Goal: Task Accomplishment & Management: Complete application form

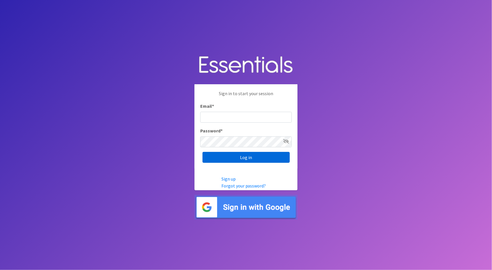
type input "cathy@alohadiaperbank.org"
click at [264, 161] on input "Log in" at bounding box center [246, 157] width 87 height 11
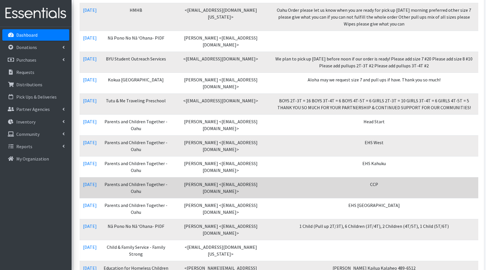
scroll to position [269, 0]
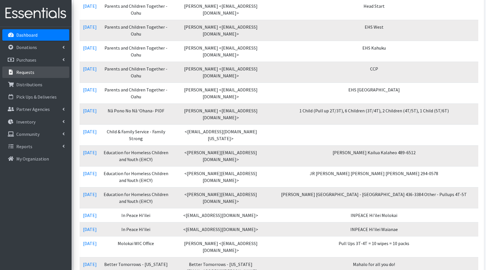
click at [48, 72] on link "Requests" at bounding box center [35, 71] width 67 height 11
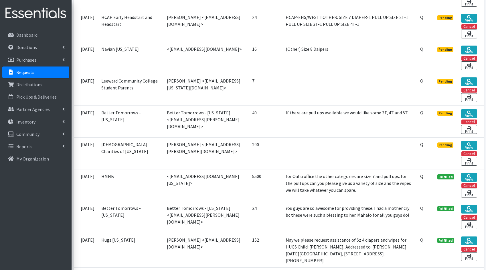
scroll to position [1364, 0]
click at [468, 143] on icon at bounding box center [469, 145] width 4 height 4
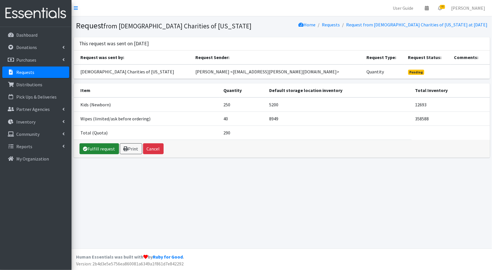
click at [104, 145] on link "Fulfill request" at bounding box center [99, 148] width 39 height 11
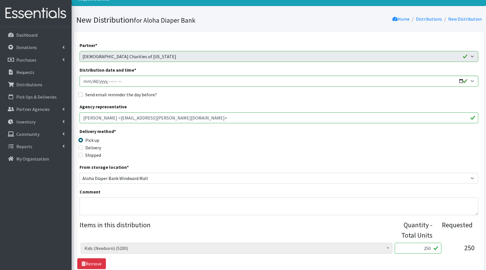
scroll to position [72, 0]
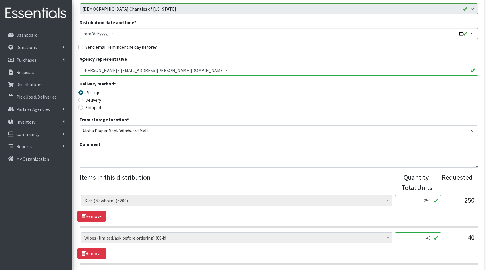
click at [431, 236] on input "40" at bounding box center [418, 237] width 47 height 11
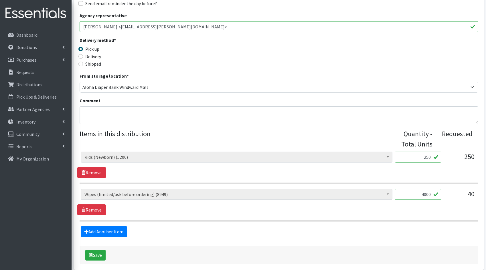
scroll to position [121, 0]
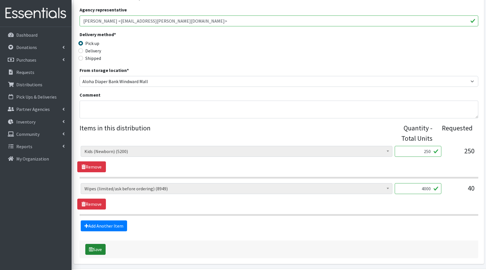
type input "4000"
click at [89, 250] on icon "submit" at bounding box center [91, 249] width 4 height 5
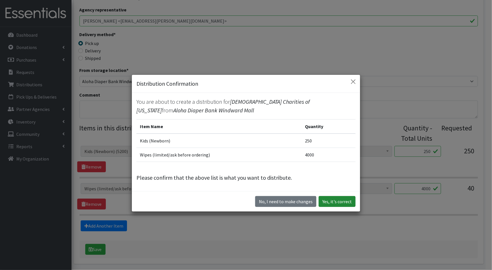
click at [349, 199] on button "Yes, it's correct" at bounding box center [337, 201] width 37 height 11
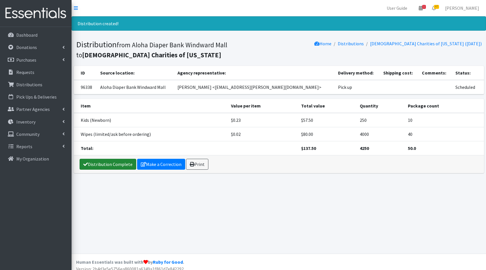
click at [96, 161] on link "Distribution Complete" at bounding box center [108, 164] width 57 height 11
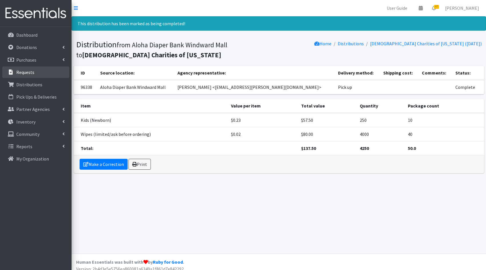
click at [27, 74] on p "Requests" at bounding box center [25, 72] width 18 height 6
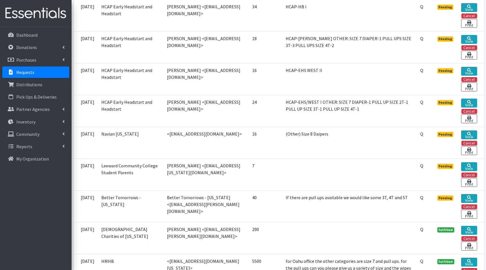
scroll to position [1375, 0]
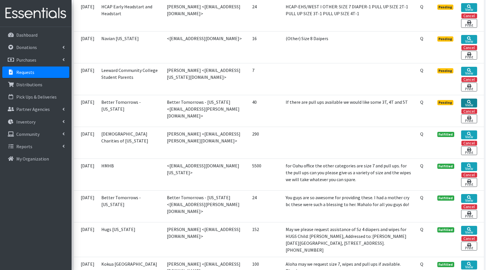
click at [475, 98] on link "View" at bounding box center [469, 102] width 16 height 9
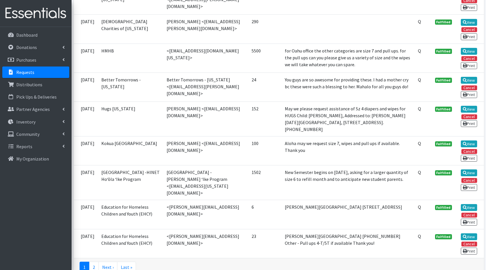
scroll to position [1273, 0]
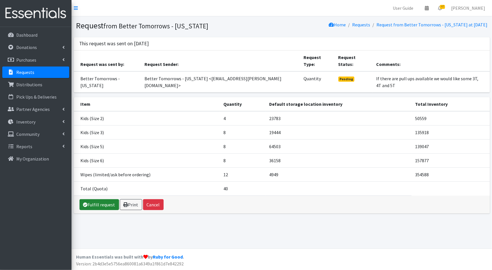
click at [100, 199] on link "Fulfill request" at bounding box center [99, 204] width 39 height 11
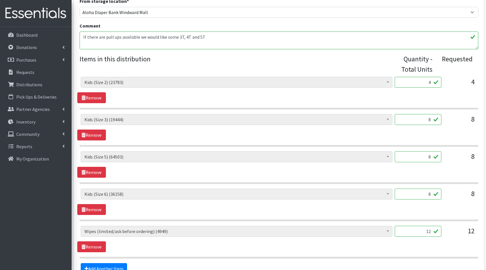
scroll to position [251, 0]
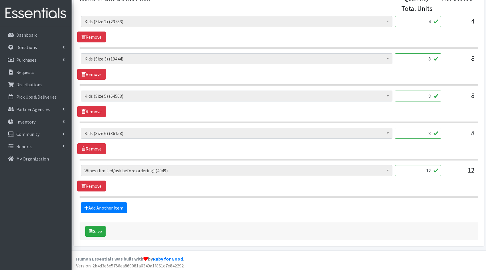
drag, startPoint x: 432, startPoint y: 22, endPoint x: 428, endPoint y: 22, distance: 3.4
click at [428, 22] on input "4" at bounding box center [418, 21] width 47 height 11
type input "100"
drag, startPoint x: 431, startPoint y: 57, endPoint x: 420, endPoint y: 56, distance: 11.2
click at [420, 56] on input "8" at bounding box center [418, 58] width 47 height 11
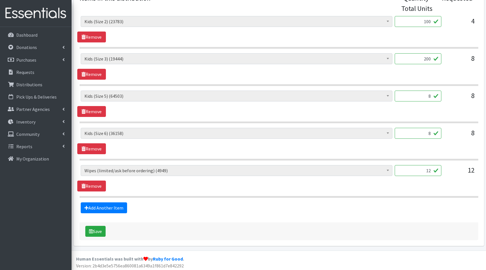
type input "200"
drag, startPoint x: 428, startPoint y: 95, endPoint x: 419, endPoint y: 94, distance: 9.8
click at [419, 94] on input "8" at bounding box center [418, 95] width 47 height 11
type input "200"
drag, startPoint x: 431, startPoint y: 133, endPoint x: 419, endPoint y: 130, distance: 12.3
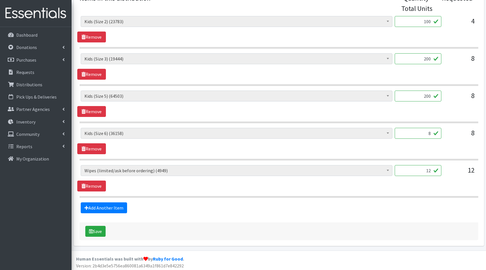
click at [419, 130] on input "8" at bounding box center [418, 133] width 47 height 11
type input "200"
click at [431, 168] on input "12" at bounding box center [418, 170] width 47 height 11
type input "1200"
click at [100, 232] on button "Save" at bounding box center [95, 231] width 20 height 11
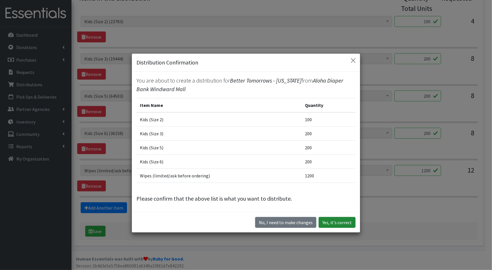
click at [339, 226] on button "Yes, it's correct" at bounding box center [337, 222] width 37 height 11
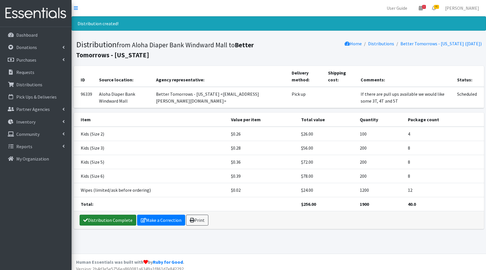
click at [97, 220] on link "Distribution Complete" at bounding box center [108, 219] width 57 height 11
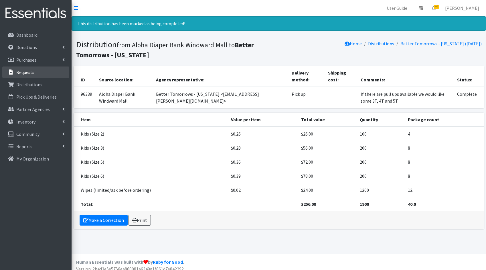
click at [25, 76] on link "Requests" at bounding box center [35, 71] width 67 height 11
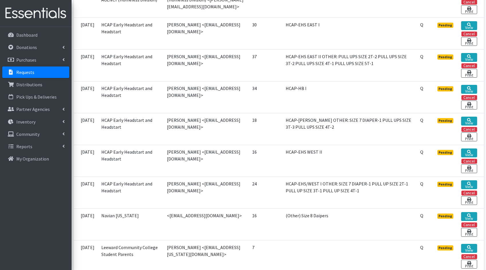
scroll to position [1308, 0]
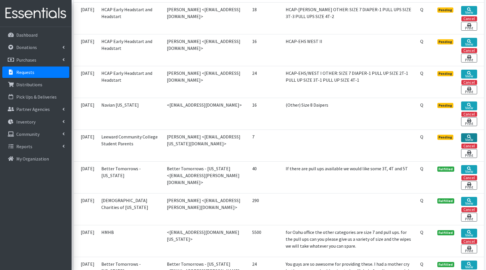
click at [469, 135] on icon at bounding box center [469, 137] width 4 height 4
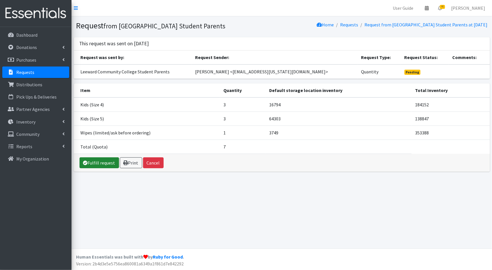
click at [98, 159] on link "Fulfill request" at bounding box center [99, 162] width 39 height 11
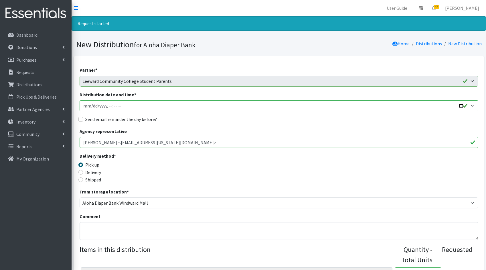
click at [459, 105] on input "Distribution date and time *" at bounding box center [279, 105] width 399 height 11
type input "[DATE]T23:59"
click at [353, 210] on div "Partner * Aloha Diaper Bank [PERSON_NAME] Better Tomorrows - [US_STATE] BYU Stu…" at bounding box center [279, 227] width 399 height 323
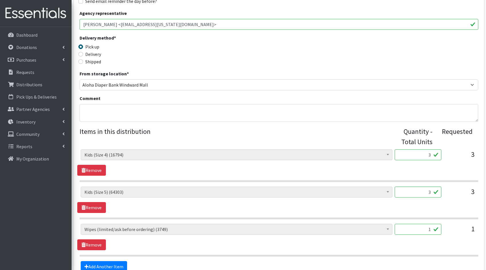
scroll to position [132, 0]
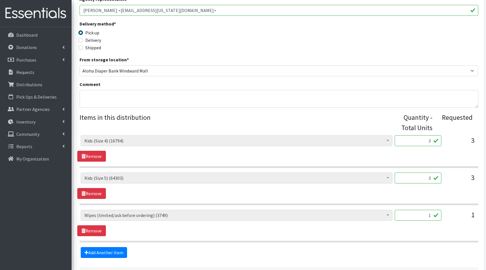
drag, startPoint x: 430, startPoint y: 140, endPoint x: 421, endPoint y: 139, distance: 9.5
click at [421, 139] on input "3" at bounding box center [418, 140] width 47 height 11
type input "75"
drag, startPoint x: 432, startPoint y: 177, endPoint x: 420, endPoint y: 176, distance: 12.1
click at [420, 176] on input "3" at bounding box center [418, 177] width 47 height 11
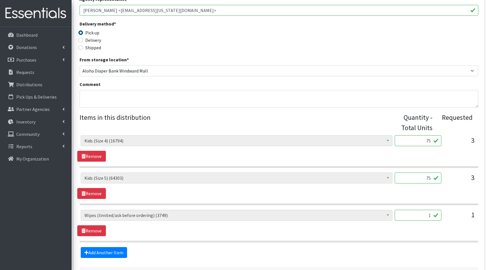
type input "75"
click at [431, 212] on input "1" at bounding box center [418, 215] width 47 height 11
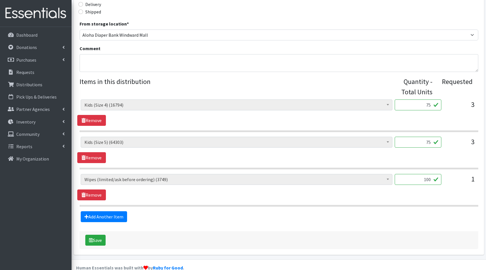
scroll to position [177, 0]
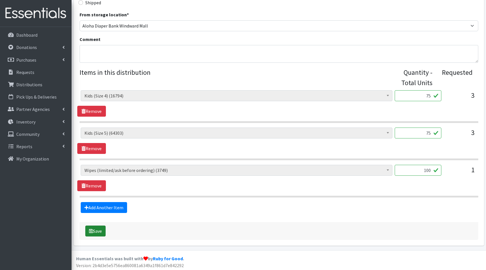
type input "100"
click at [97, 228] on button "Save" at bounding box center [95, 230] width 20 height 11
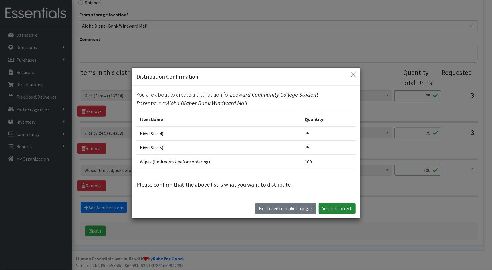
click at [347, 208] on button "Yes, it's correct" at bounding box center [337, 208] width 37 height 11
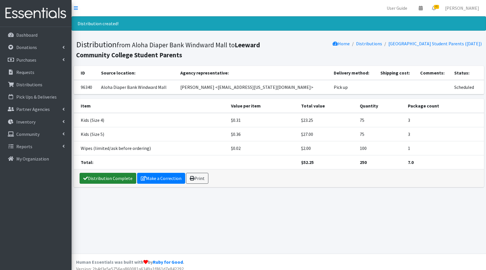
click at [107, 178] on link "Distribution Complete" at bounding box center [108, 178] width 57 height 11
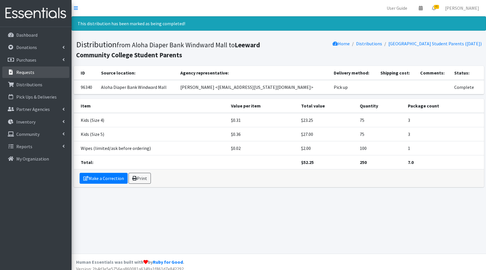
click at [33, 74] on link "Requests" at bounding box center [35, 71] width 67 height 11
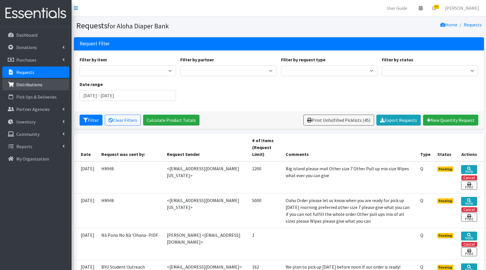
click at [31, 84] on p "Distributions" at bounding box center [29, 85] width 26 height 6
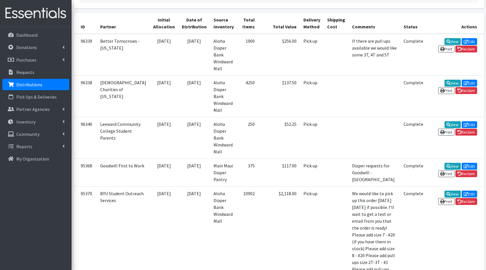
scroll to position [11, 0]
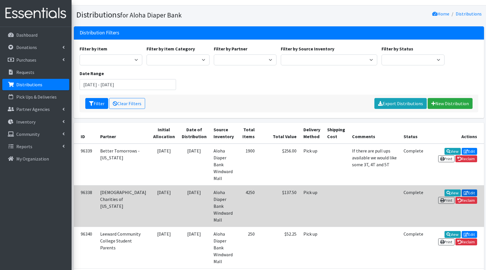
click at [462, 191] on link "Edit" at bounding box center [469, 192] width 15 height 7
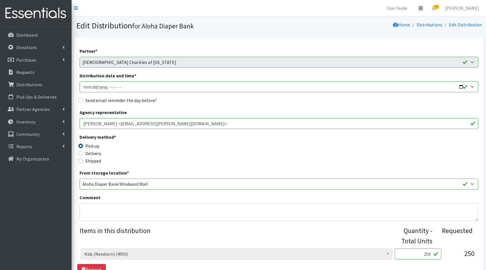
click at [461, 88] on input "Distribution date and time *" at bounding box center [279, 86] width 399 height 11
type input "[DATE]T23:59"
click at [366, 151] on div "Delivery method * Pick up Delivery Shipped Shipping cost" at bounding box center [279, 151] width 399 height 36
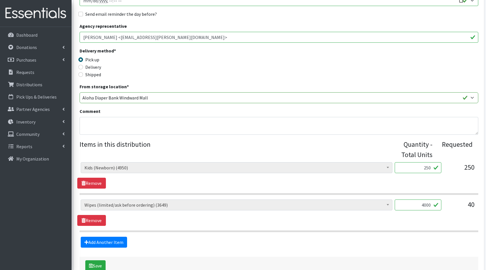
scroll to position [121, 0]
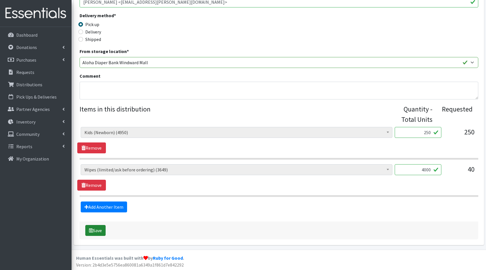
click at [99, 228] on button "Save" at bounding box center [95, 230] width 20 height 11
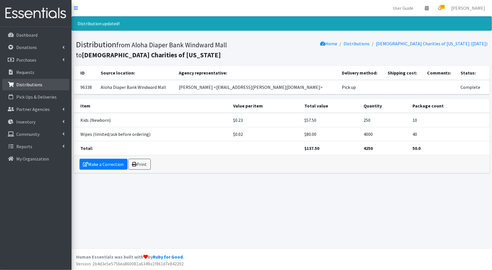
click at [34, 87] on p "Distributions" at bounding box center [29, 85] width 26 height 6
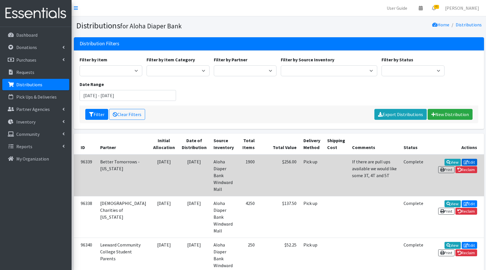
click at [464, 160] on icon at bounding box center [466, 162] width 5 height 4
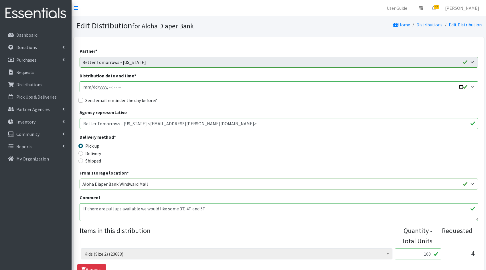
click at [136, 85] on input "Distribution date and time *" at bounding box center [279, 86] width 399 height 11
click at [463, 88] on input "Distribution date and time *" at bounding box center [279, 86] width 399 height 11
type input "2025-08-25T23:59"
click at [336, 161] on div "Delivery method * Pick up Delivery Shipped Shipping cost" at bounding box center [279, 151] width 399 height 36
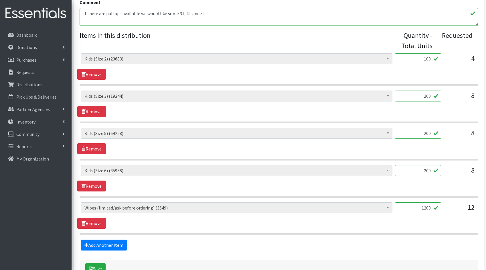
scroll to position [232, 0]
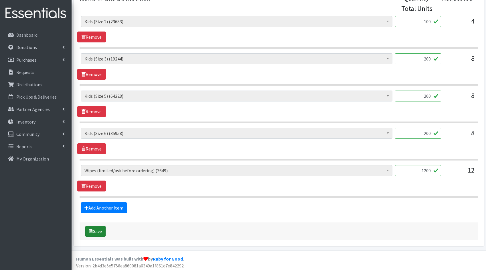
click at [93, 226] on button "Save" at bounding box center [95, 231] width 20 height 11
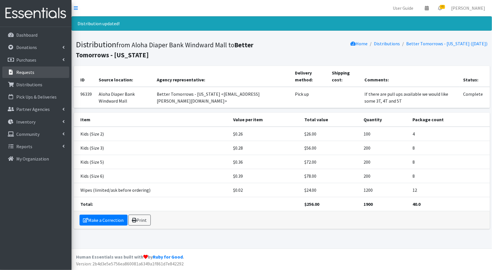
click at [22, 68] on link "Requests" at bounding box center [35, 71] width 67 height 11
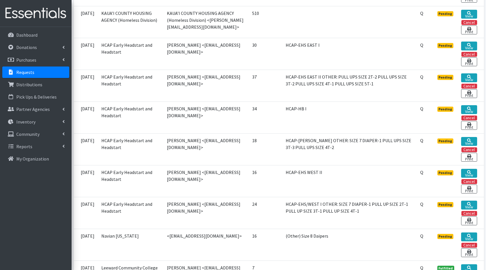
scroll to position [1233, 0]
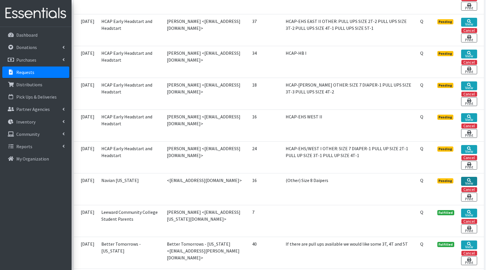
click at [472, 177] on link "View" at bounding box center [469, 181] width 16 height 9
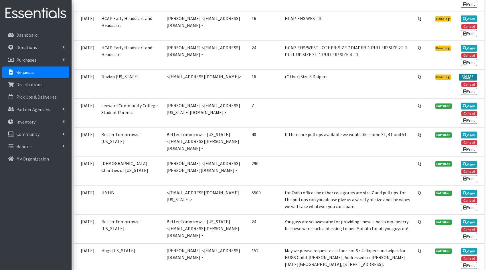
scroll to position [1147, 0]
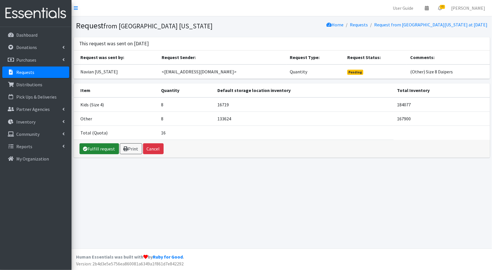
click at [101, 148] on link "Fulfill request" at bounding box center [99, 148] width 39 height 11
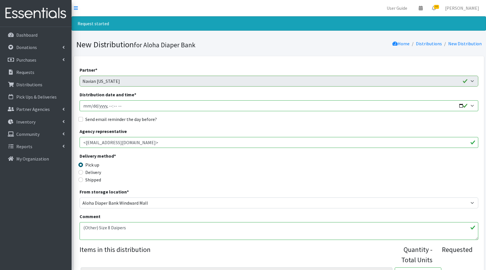
click at [458, 103] on input "Distribution date and time *" at bounding box center [279, 105] width 399 height 11
click at [463, 105] on input "Distribution date and time *" at bounding box center [279, 105] width 399 height 11
type input "[DATE]T23:59"
click at [417, 142] on input "<[EMAIL_ADDRESS][DOMAIN_NAME]>" at bounding box center [279, 142] width 399 height 11
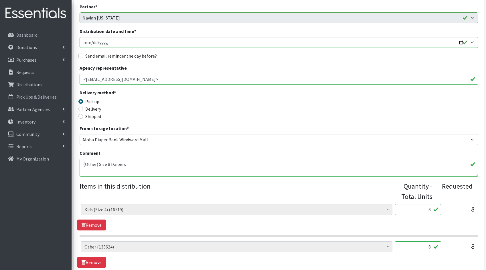
scroll to position [140, 0]
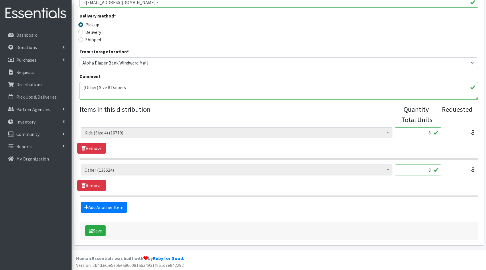
drag, startPoint x: 431, startPoint y: 130, endPoint x: 417, endPoint y: 128, distance: 14.5
click at [417, 128] on input "8" at bounding box center [418, 132] width 47 height 11
type input "200"
drag, startPoint x: 431, startPoint y: 170, endPoint x: 417, endPoint y: 169, distance: 14.1
click at [417, 169] on input "8" at bounding box center [418, 169] width 47 height 11
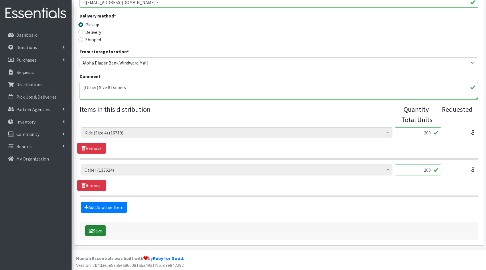
type input "200"
click at [101, 233] on button "Save" at bounding box center [95, 230] width 20 height 11
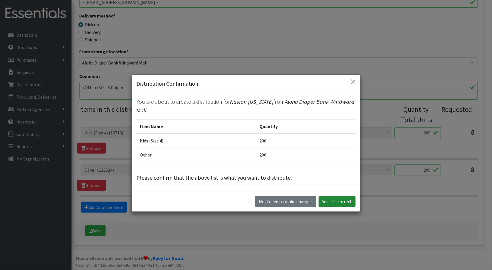
click at [349, 199] on button "Yes, it's correct" at bounding box center [337, 201] width 37 height 11
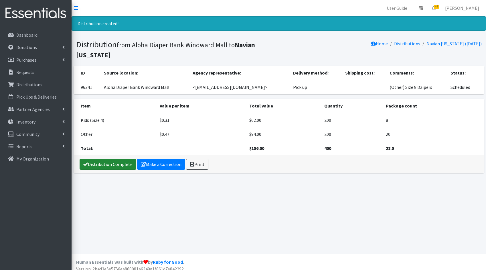
click at [116, 159] on link "Distribution Complete" at bounding box center [108, 164] width 57 height 11
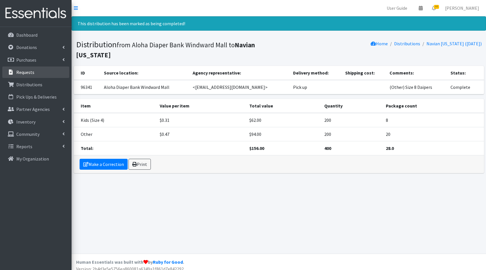
click at [26, 75] on link "Requests" at bounding box center [35, 71] width 67 height 11
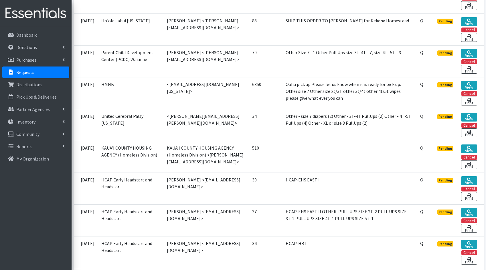
scroll to position [1153, 0]
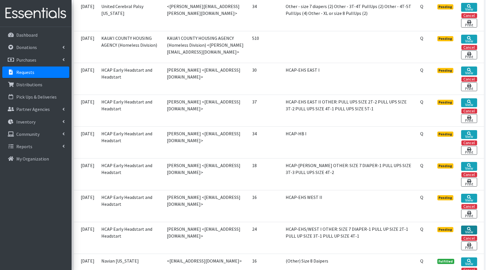
click at [467, 227] on icon at bounding box center [469, 229] width 4 height 4
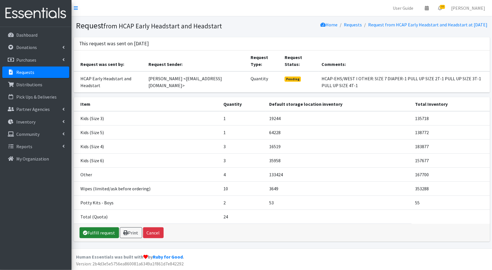
click at [96, 231] on link "Fulfill request" at bounding box center [99, 232] width 39 height 11
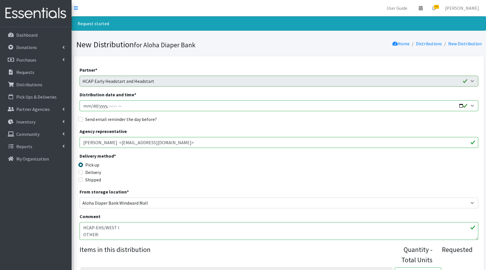
click at [463, 103] on input "Distribution date and time *" at bounding box center [279, 105] width 399 height 11
type input "[DATE]T23:59"
click at [411, 181] on div "Delivery method * Pick up Delivery Shipped Shipping cost" at bounding box center [279, 170] width 399 height 36
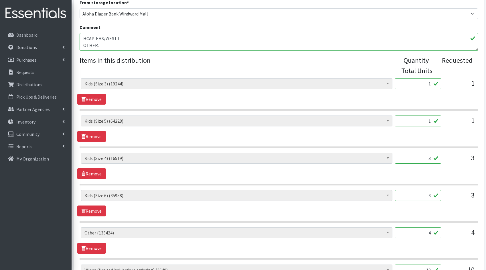
scroll to position [194, 0]
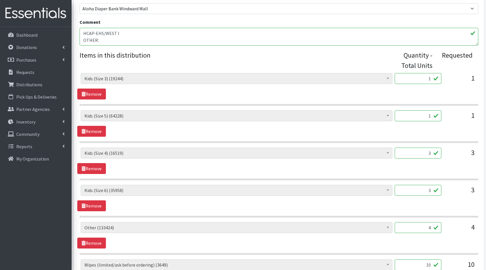
drag, startPoint x: 431, startPoint y: 79, endPoint x: 416, endPoint y: 76, distance: 16.0
click at [416, 76] on input "1" at bounding box center [418, 78] width 47 height 11
type input "25"
drag, startPoint x: 432, startPoint y: 115, endPoint x: 414, endPoint y: 115, distance: 18.6
click at [414, 115] on input "1" at bounding box center [418, 115] width 47 height 11
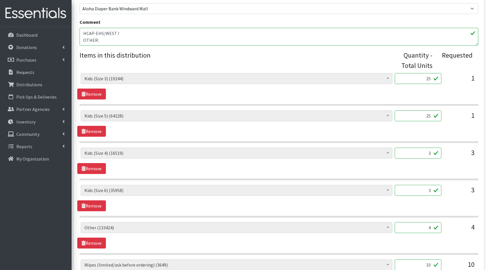
type input "25"
drag, startPoint x: 432, startPoint y: 152, endPoint x: 413, endPoint y: 151, distance: 18.7
click at [413, 151] on input "3" at bounding box center [418, 152] width 47 height 11
type input "75"
drag, startPoint x: 432, startPoint y: 190, endPoint x: 409, endPoint y: 183, distance: 24.1
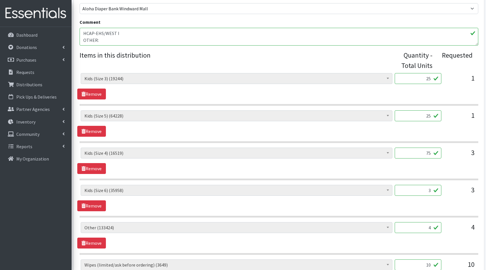
click at [409, 185] on input "3" at bounding box center [418, 190] width 47 height 11
type input "75"
drag, startPoint x: 433, startPoint y: 226, endPoint x: 408, endPoint y: 222, distance: 25.6
click at [409, 222] on input "4" at bounding box center [418, 227] width 47 height 11
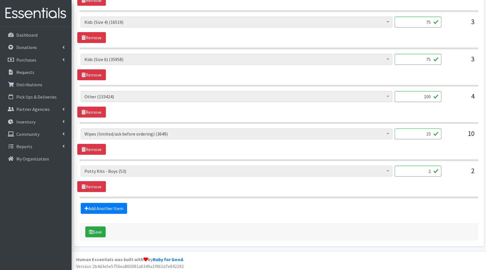
type input "100"
click at [432, 131] on input "10" at bounding box center [418, 133] width 47 height 11
type input "1000"
click at [102, 226] on button "Save" at bounding box center [95, 231] width 20 height 11
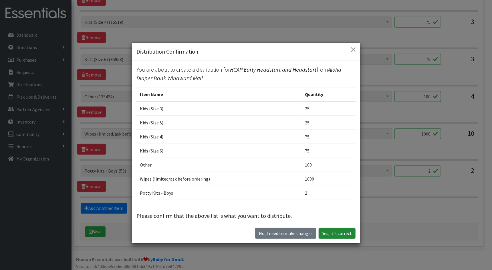
click at [327, 229] on button "Yes, it's correct" at bounding box center [337, 233] width 37 height 11
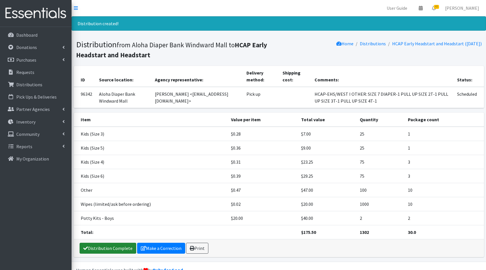
click at [122, 246] on link "Distribution Complete" at bounding box center [108, 247] width 57 height 11
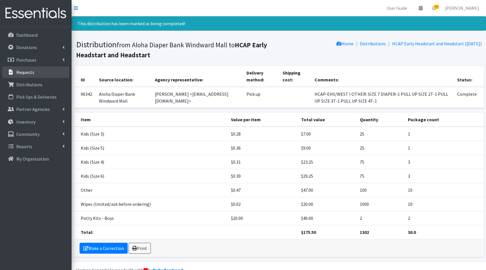
click at [45, 71] on link "Requests" at bounding box center [35, 71] width 67 height 11
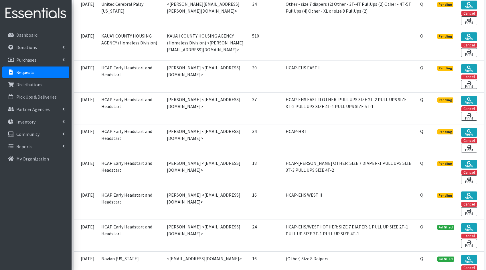
scroll to position [1187, 0]
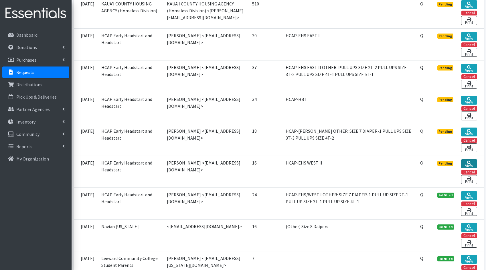
click at [472, 159] on link "View" at bounding box center [469, 163] width 16 height 9
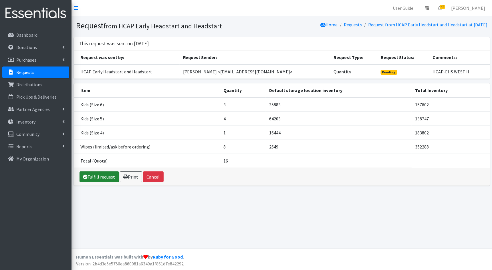
click at [86, 179] on link "Fulfill request" at bounding box center [99, 176] width 39 height 11
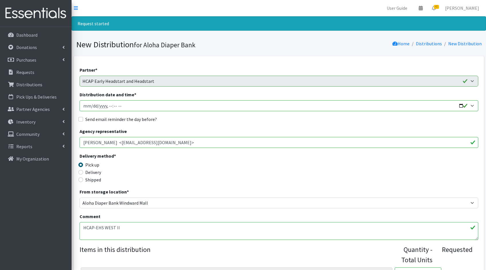
click at [457, 105] on input "Distribution date and time *" at bounding box center [279, 105] width 399 height 11
click at [459, 105] on input "Distribution date and time *" at bounding box center [279, 105] width 399 height 11
type input "2025-08-29T23:59"
click at [338, 161] on div "Delivery method * Pick up Delivery Shipped Shipping cost" at bounding box center [279, 170] width 399 height 36
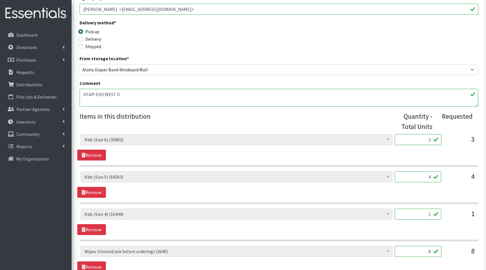
scroll to position [136, 0]
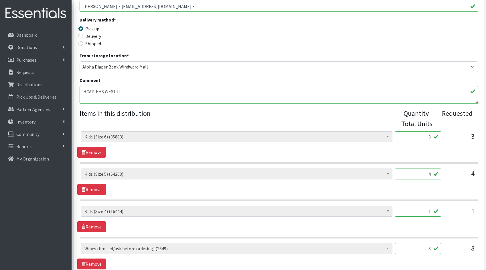
drag, startPoint x: 429, startPoint y: 137, endPoint x: 416, endPoint y: 136, distance: 13.2
click at [416, 136] on input "3" at bounding box center [418, 136] width 47 height 11
drag, startPoint x: 432, startPoint y: 136, endPoint x: 418, endPoint y: 136, distance: 14.3
click at [418, 136] on input "3" at bounding box center [418, 136] width 47 height 11
type input "75"
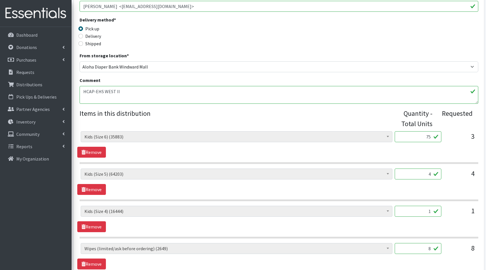
drag, startPoint x: 431, startPoint y: 174, endPoint x: 412, endPoint y: 171, distance: 19.2
click at [412, 171] on input "4" at bounding box center [418, 173] width 47 height 11
type input "100"
drag, startPoint x: 431, startPoint y: 211, endPoint x: 400, endPoint y: 207, distance: 30.9
click at [400, 207] on input "1" at bounding box center [418, 211] width 47 height 11
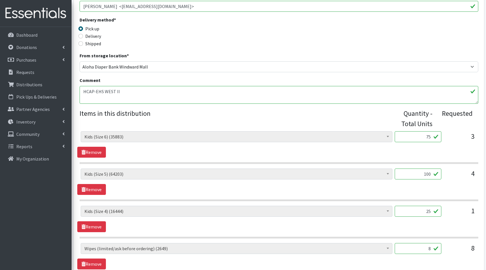
type input "25"
drag, startPoint x: 432, startPoint y: 248, endPoint x: 392, endPoint y: 241, distance: 41.3
click at [392, 241] on div "Kids (Newborn) (4950) Kids (Preemie)** Limited (1044) Kids (Size 1) (35577) Kid…" at bounding box center [279, 203] width 399 height 144
type input "800"
click at [416, 254] on div "800" at bounding box center [418, 250] width 47 height 15
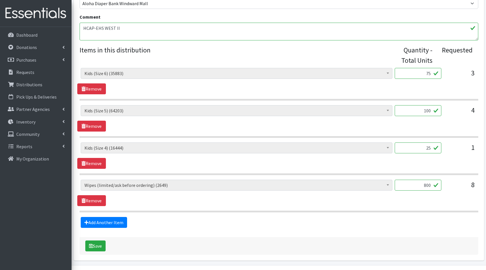
scroll to position [214, 0]
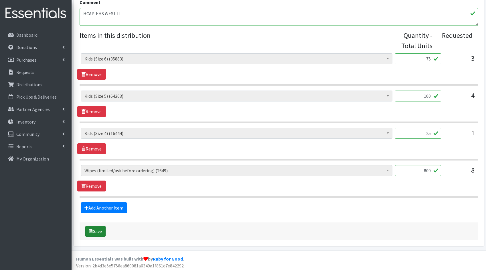
click at [95, 228] on button "Save" at bounding box center [95, 231] width 20 height 11
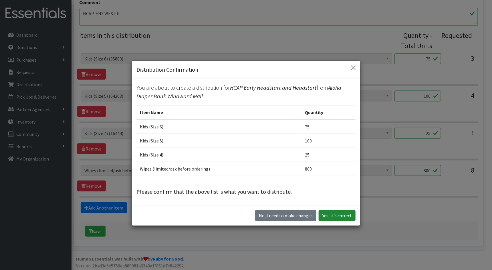
click at [340, 213] on button "Yes, it's correct" at bounding box center [337, 215] width 37 height 11
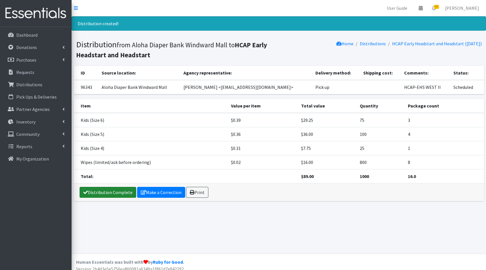
click at [111, 194] on link "Distribution Complete" at bounding box center [108, 192] width 57 height 11
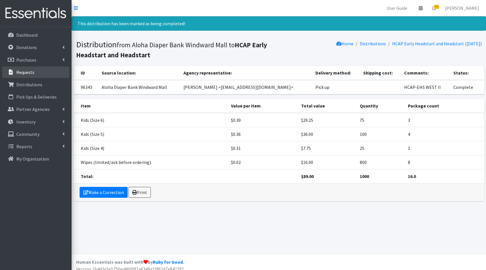
click at [35, 76] on link "Requests" at bounding box center [35, 71] width 67 height 11
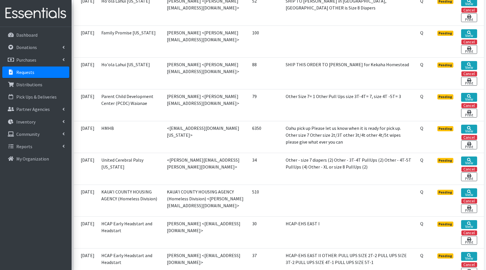
scroll to position [1130, 0]
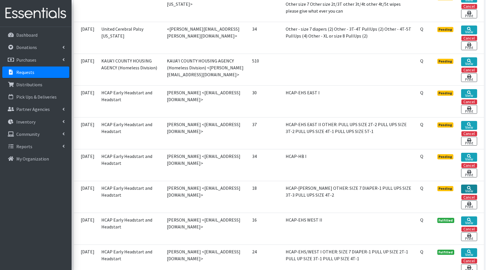
click at [469, 186] on icon at bounding box center [469, 188] width 4 height 4
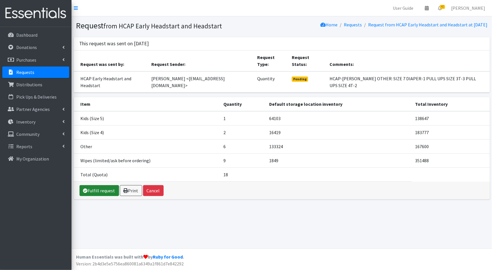
click at [104, 185] on link "Fulfill request" at bounding box center [99, 190] width 39 height 11
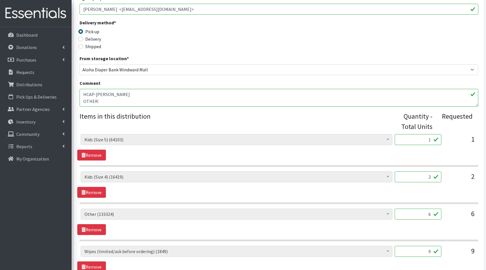
scroll to position [132, 0]
drag, startPoint x: 431, startPoint y: 139, endPoint x: 420, endPoint y: 138, distance: 11.9
click at [420, 138] on input "1" at bounding box center [418, 140] width 47 height 11
type input "25"
drag, startPoint x: 432, startPoint y: 177, endPoint x: 414, endPoint y: 174, distance: 17.7
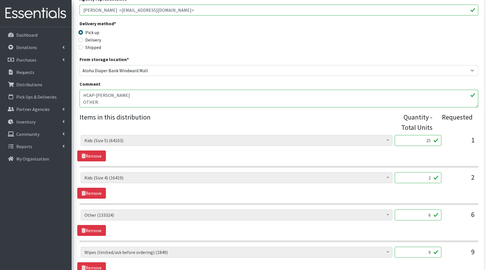
click at [414, 174] on input "2" at bounding box center [418, 177] width 47 height 11
type input "50"
drag, startPoint x: 431, startPoint y: 213, endPoint x: 410, endPoint y: 210, distance: 21.4
click at [410, 210] on input "6" at bounding box center [418, 214] width 47 height 11
type input "150"
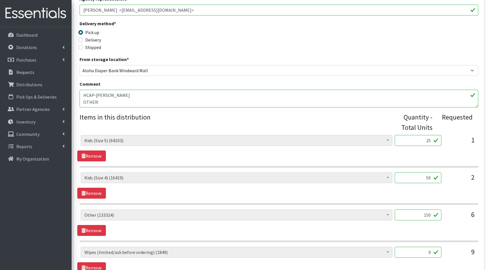
click at [432, 250] on input "9" at bounding box center [418, 251] width 47 height 11
type input "900"
click at [383, 261] on div "Kids (Newborn) (4950) Kids (Preemie)** Limited (1044) Kids (Size 1) (35577) Kid…" at bounding box center [278, 259] width 403 height 26
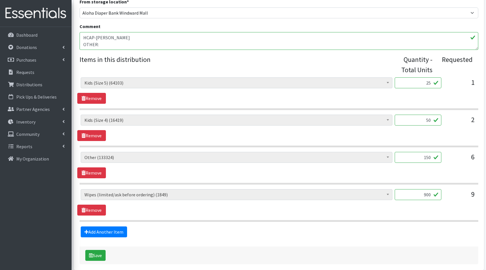
scroll to position [214, 0]
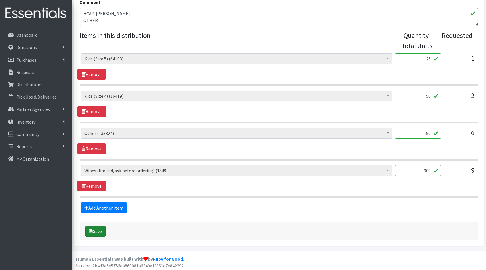
click at [96, 230] on button "Save" at bounding box center [95, 231] width 20 height 11
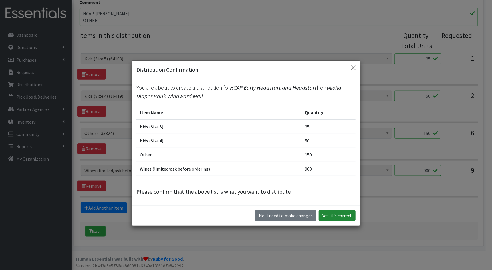
click at [322, 212] on button "Yes, it's correct" at bounding box center [337, 215] width 37 height 11
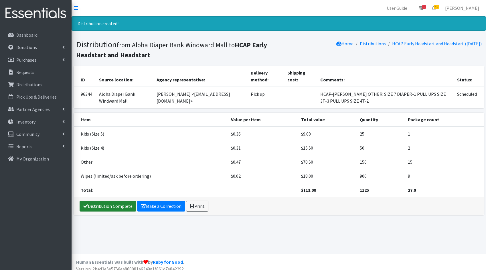
click at [119, 207] on link "Distribution Complete" at bounding box center [108, 205] width 57 height 11
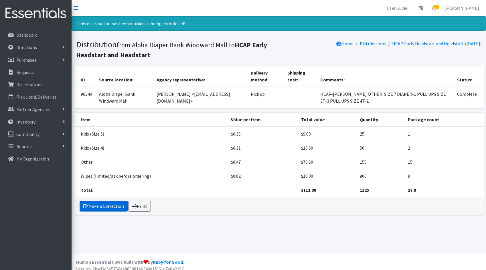
click at [119, 207] on link "Make a Correction" at bounding box center [104, 205] width 48 height 11
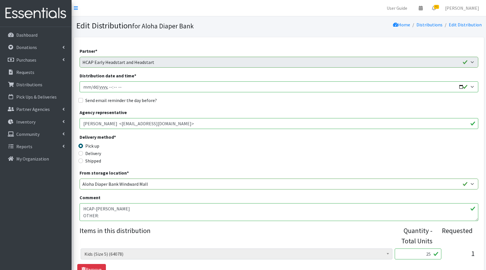
click at [461, 89] on input "Distribution date and time *" at bounding box center [279, 86] width 399 height 11
type input "2025-08-29T23:59"
click at [264, 151] on div "Delivery method * Pick up Delivery Shipped Shipping cost" at bounding box center [279, 151] width 399 height 36
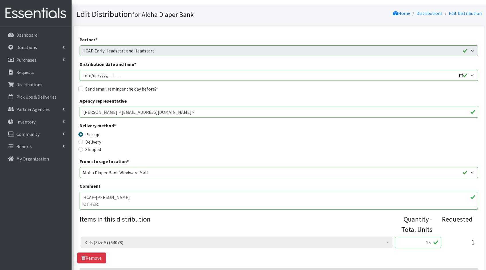
scroll to position [195, 0]
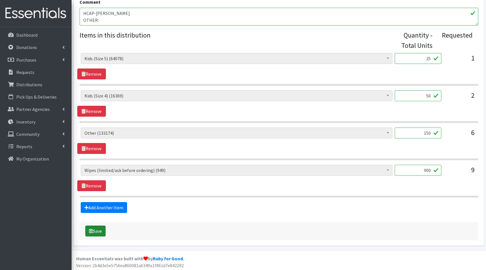
click at [105, 226] on button "Save" at bounding box center [95, 230] width 20 height 11
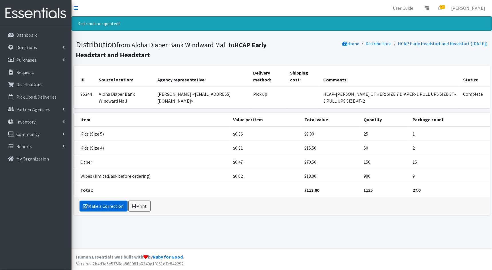
click at [99, 204] on link "Make a Correction" at bounding box center [104, 205] width 48 height 11
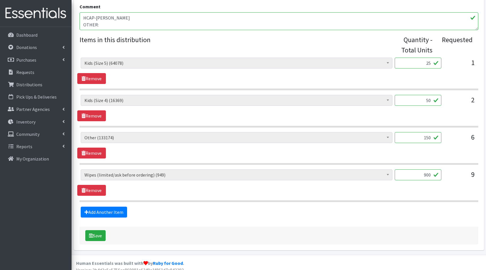
scroll to position [214, 0]
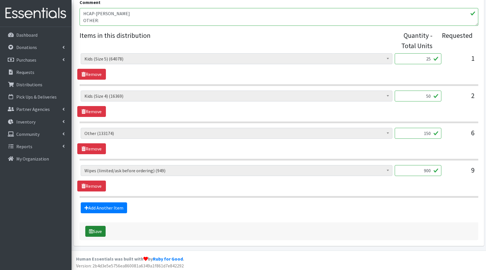
click at [93, 227] on button "Save" at bounding box center [95, 231] width 20 height 11
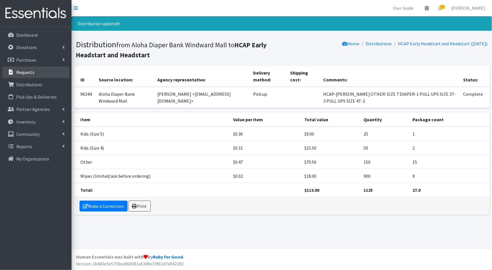
click at [32, 74] on p "Requests" at bounding box center [25, 72] width 18 height 6
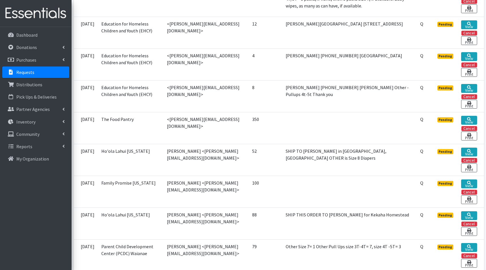
scroll to position [1091, 0]
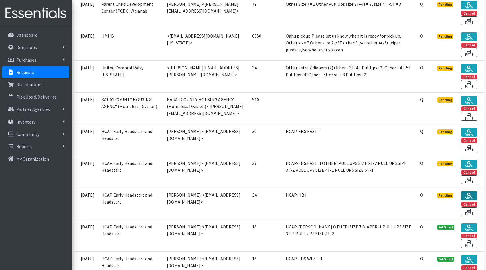
click at [469, 192] on link "View" at bounding box center [469, 195] width 16 height 9
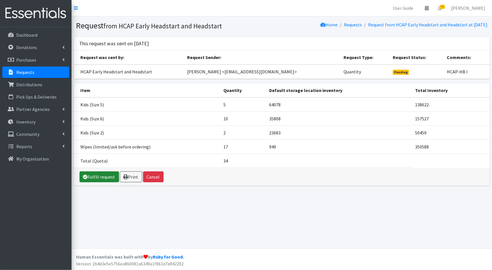
click at [97, 173] on link "Fulfill request" at bounding box center [99, 176] width 39 height 11
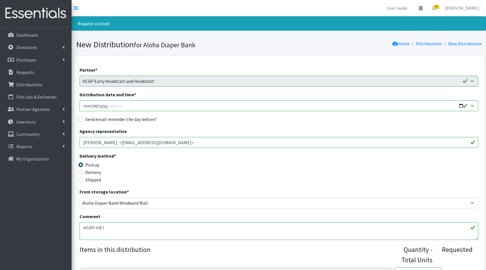
click at [132, 106] on input "Distribution date and time *" at bounding box center [279, 105] width 399 height 11
click at [464, 104] on input "Distribution date and time *" at bounding box center [279, 105] width 399 height 11
click at [459, 106] on input "Distribution date and time *" at bounding box center [279, 105] width 399 height 11
type input "[DATE]T23:59"
click at [297, 158] on div "Delivery method * Pick up Delivery Shipped Shipping cost" at bounding box center [279, 170] width 399 height 36
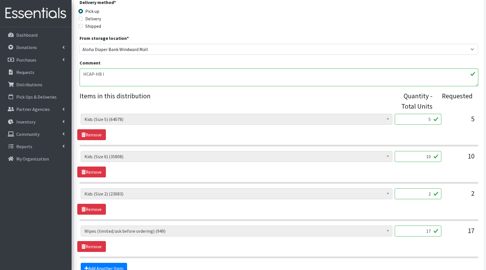
scroll to position [155, 0]
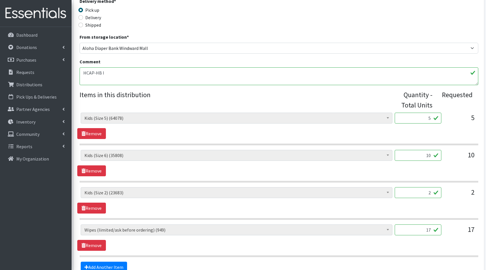
drag, startPoint x: 431, startPoint y: 120, endPoint x: 412, endPoint y: 114, distance: 19.9
click at [412, 114] on input "5" at bounding box center [418, 117] width 47 height 11
type input "125"
drag, startPoint x: 432, startPoint y: 155, endPoint x: 408, endPoint y: 153, distance: 24.1
click at [409, 153] on input "10" at bounding box center [418, 155] width 47 height 11
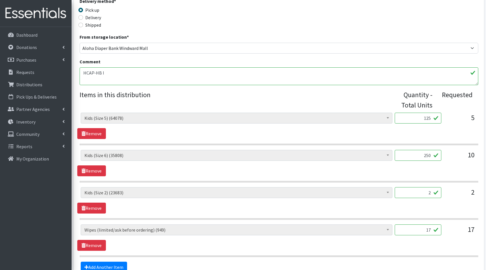
type input "250"
drag, startPoint x: 423, startPoint y: 193, endPoint x: 414, endPoint y: 191, distance: 8.7
click at [416, 191] on input "2" at bounding box center [418, 192] width 47 height 11
type input "50"
click at [430, 228] on input "17" at bounding box center [418, 229] width 47 height 11
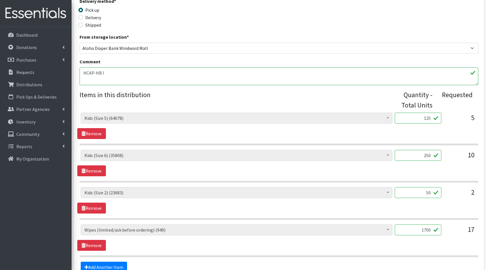
type input "1700"
click at [443, 247] on div "Kids (Newborn) (4950) Kids (Preemie)** Limited (1044) Kids (Size 1) (35577) Kid…" at bounding box center [278, 237] width 403 height 26
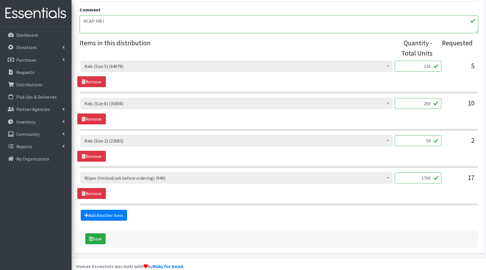
scroll to position [214, 0]
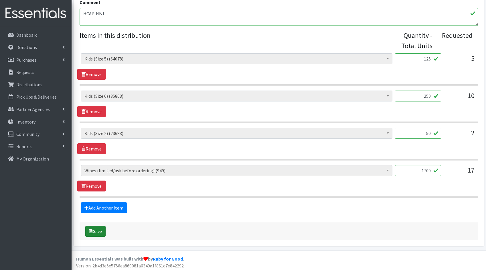
click at [98, 231] on button "Save" at bounding box center [95, 231] width 20 height 11
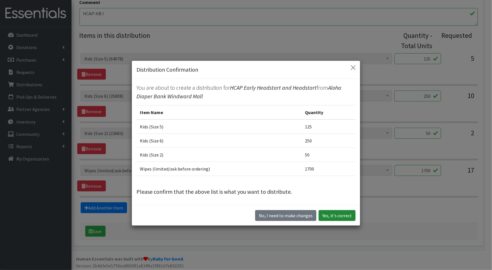
click at [337, 213] on button "Yes, it's correct" at bounding box center [337, 215] width 37 height 11
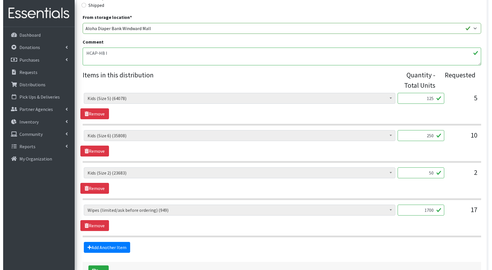
scroll to position [183, 0]
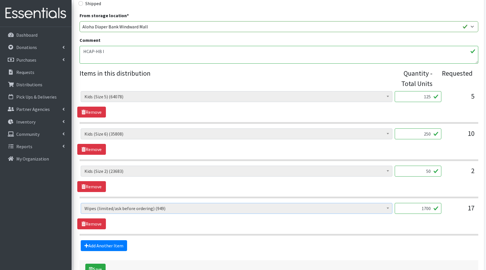
click at [276, 209] on span "Wipes (limited/ask before ordering) (949)" at bounding box center [236, 208] width 304 height 8
click at [432, 207] on input "1700" at bounding box center [418, 208] width 47 height 11
type input "17"
click at [382, 244] on div "Add Another Item" at bounding box center [278, 245] width 403 height 11
click at [101, 263] on button "Save" at bounding box center [95, 268] width 20 height 11
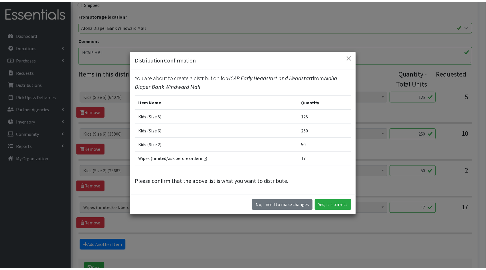
scroll to position [16, 0]
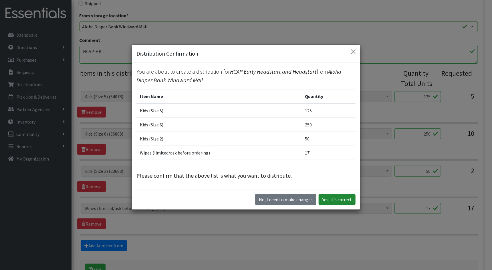
click at [350, 196] on button "Yes, it's correct" at bounding box center [337, 199] width 37 height 11
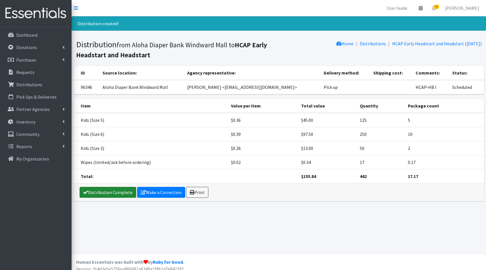
click at [106, 193] on link "Distribution Complete" at bounding box center [108, 192] width 57 height 11
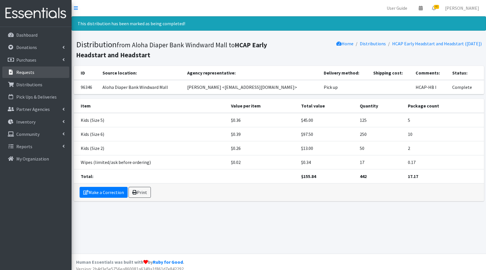
click at [30, 74] on p "Requests" at bounding box center [25, 72] width 18 height 6
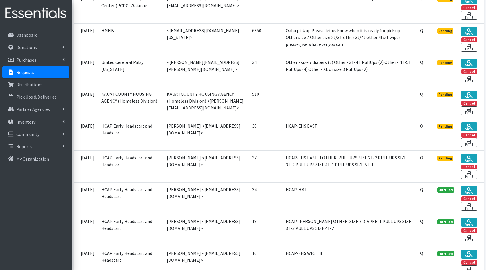
scroll to position [1098, 0]
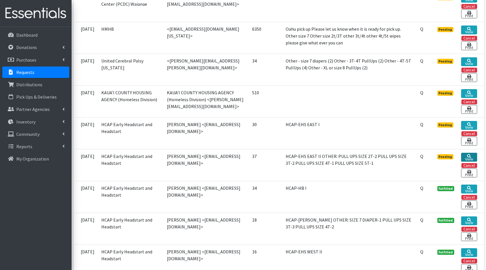
click at [473, 155] on link "View" at bounding box center [469, 157] width 16 height 9
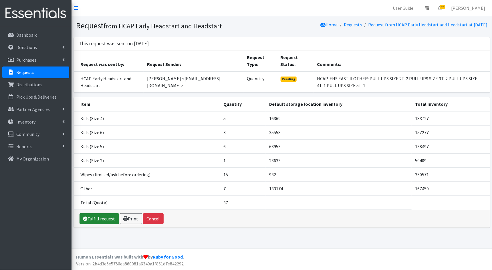
click at [96, 216] on link "Fulfill request" at bounding box center [99, 218] width 39 height 11
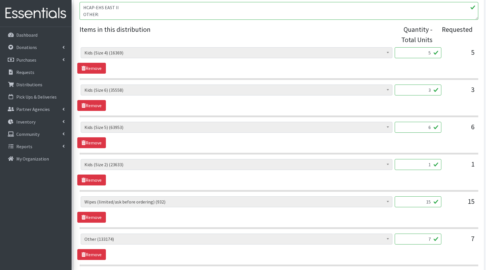
scroll to position [220, 0]
drag, startPoint x: 431, startPoint y: 54, endPoint x: 420, endPoint y: 51, distance: 11.4
click at [420, 51] on input "5" at bounding box center [418, 52] width 47 height 11
type input "125"
drag, startPoint x: 431, startPoint y: 89, endPoint x: 425, endPoint y: 88, distance: 5.8
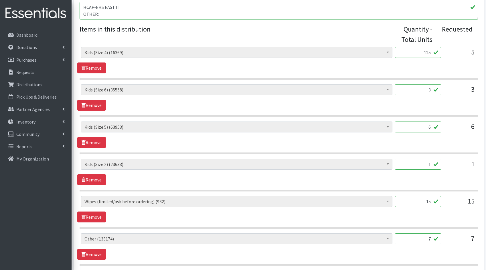
click at [425, 88] on input "3" at bounding box center [418, 89] width 47 height 11
type input "75"
drag, startPoint x: 431, startPoint y: 128, endPoint x: 422, endPoint y: 126, distance: 8.5
click at [422, 126] on input "6" at bounding box center [418, 126] width 47 height 11
type input "150"
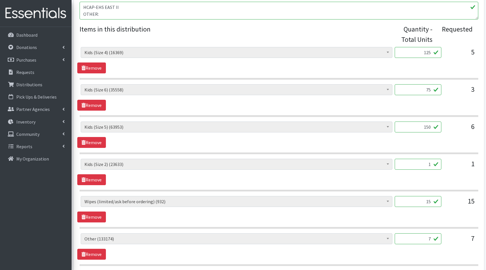
drag, startPoint x: 429, startPoint y: 164, endPoint x: 426, endPoint y: 164, distance: 3.2
click at [426, 164] on input "1" at bounding box center [418, 164] width 47 height 11
drag, startPoint x: 433, startPoint y: 163, endPoint x: 426, endPoint y: 163, distance: 7.2
click at [426, 163] on input "1" at bounding box center [418, 164] width 47 height 11
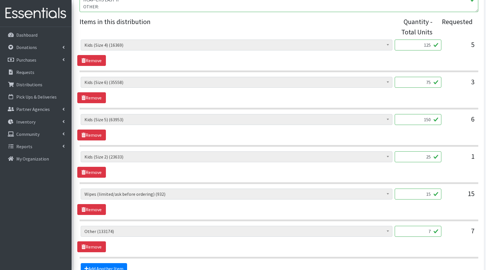
scroll to position [229, 0]
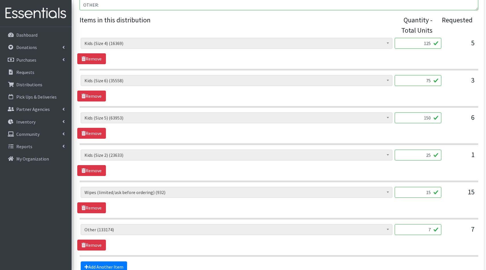
type input "25"
drag, startPoint x: 431, startPoint y: 228, endPoint x: 426, endPoint y: 228, distance: 5.2
click at [426, 228] on input "7" at bounding box center [418, 229] width 47 height 11
click at [432, 191] on input "15" at bounding box center [418, 192] width 47 height 11
type input "1500"
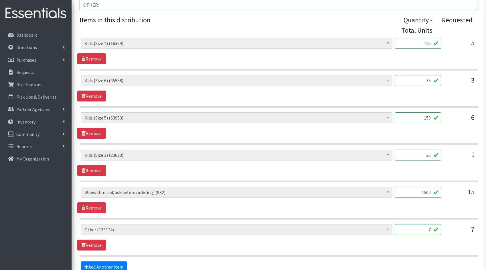
drag, startPoint x: 431, startPoint y: 229, endPoint x: 427, endPoint y: 229, distance: 4.0
click at [427, 229] on input "7" at bounding box center [418, 229] width 47 height 11
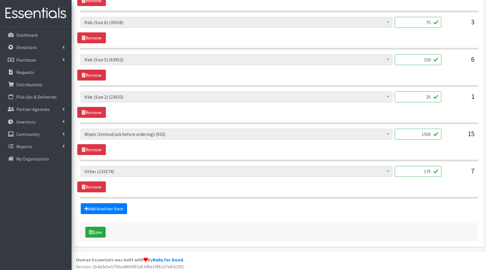
scroll to position [288, 0]
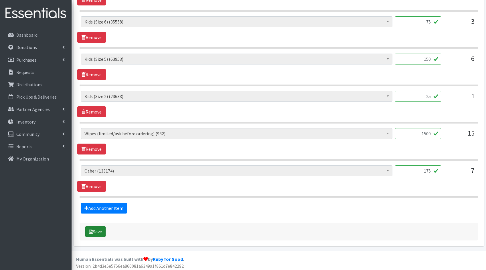
type input "175"
click at [100, 230] on button "Save" at bounding box center [95, 231] width 20 height 11
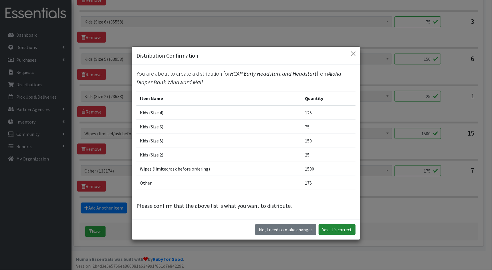
click at [349, 233] on button "Yes, it's correct" at bounding box center [337, 229] width 37 height 11
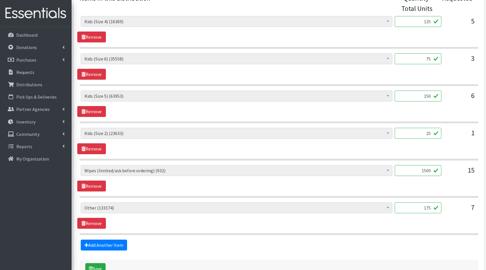
scroll to position [295, 0]
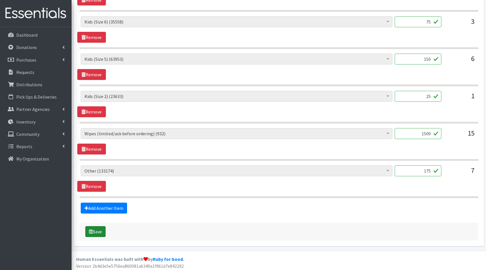
click at [93, 231] on button "Save" at bounding box center [95, 231] width 20 height 11
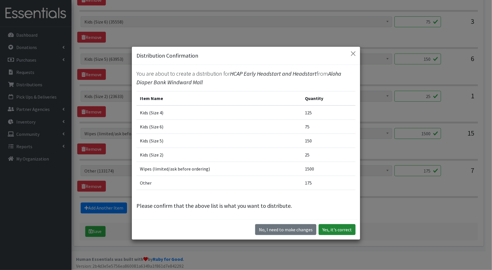
click at [345, 227] on button "Yes, it's correct" at bounding box center [337, 229] width 37 height 11
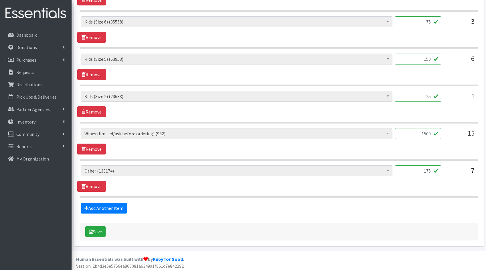
click at [432, 131] on input "1500" at bounding box center [418, 133] width 47 height 11
type input "150"
drag, startPoint x: 99, startPoint y: 226, endPoint x: 98, endPoint y: 221, distance: 4.8
click at [99, 226] on button "Save" at bounding box center [95, 231] width 20 height 11
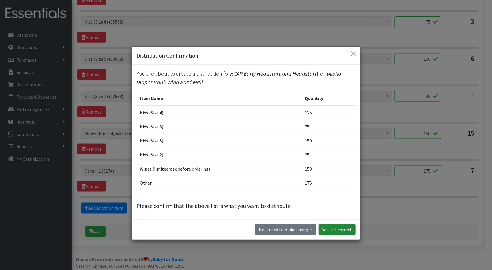
click at [334, 230] on button "Yes, it's correct" at bounding box center [337, 229] width 37 height 11
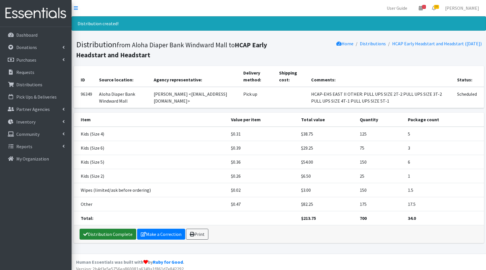
click at [96, 234] on link "Distribution Complete" at bounding box center [108, 233] width 57 height 11
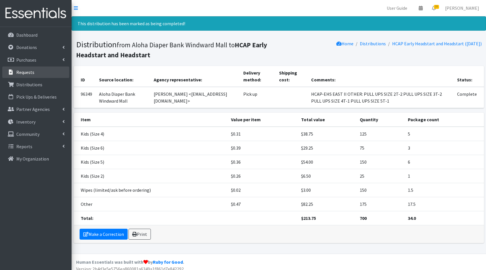
click at [21, 71] on p "Requests" at bounding box center [25, 72] width 18 height 6
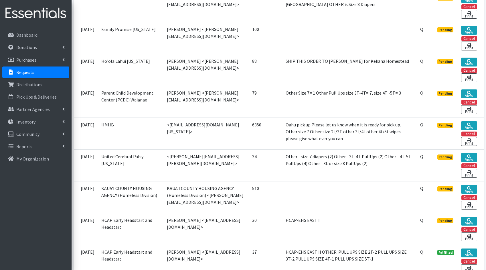
scroll to position [1004, 0]
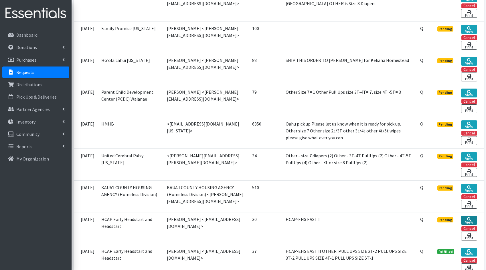
click at [475, 216] on link "View" at bounding box center [469, 220] width 16 height 9
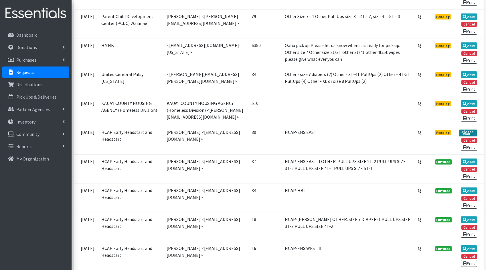
scroll to position [939, 0]
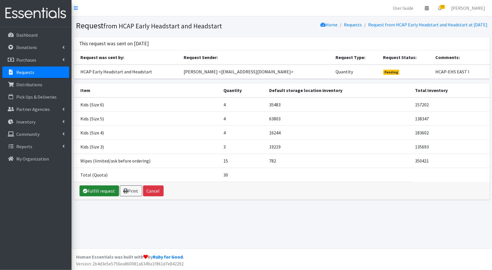
click at [106, 190] on link "Fulfill request" at bounding box center [99, 190] width 39 height 11
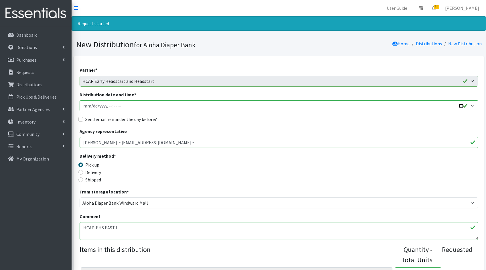
click at [461, 106] on input "Distribution date and time *" at bounding box center [279, 105] width 399 height 11
type input "[DATE]T23:59"
click at [332, 182] on div "Delivery method * Pick up Delivery Shipped Shipping cost" at bounding box center [279, 170] width 399 height 36
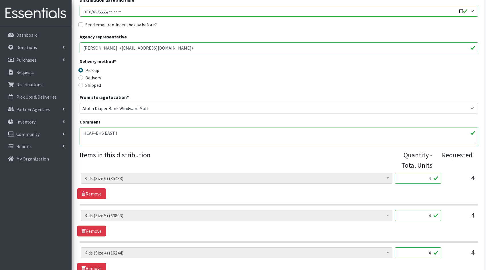
scroll to position [129, 0]
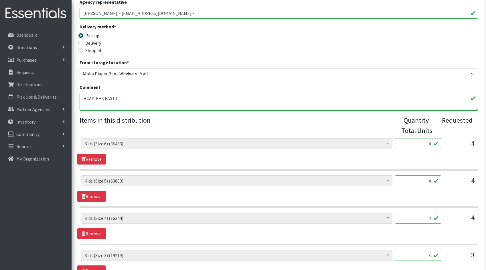
drag, startPoint x: 432, startPoint y: 142, endPoint x: 422, endPoint y: 141, distance: 10.7
click at [422, 141] on input "4" at bounding box center [418, 143] width 47 height 11
type input "100"
drag, startPoint x: 430, startPoint y: 181, endPoint x: 410, endPoint y: 176, distance: 20.6
click at [410, 176] on input "4" at bounding box center [418, 180] width 47 height 11
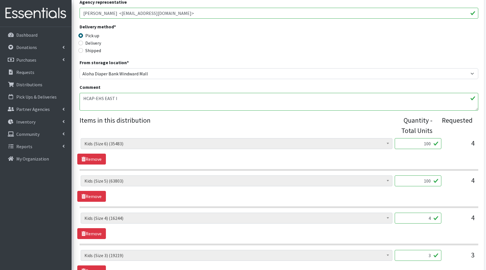
type input "100"
drag, startPoint x: 431, startPoint y: 218, endPoint x: 402, endPoint y: 211, distance: 29.4
click at [402, 212] on input "4" at bounding box center [418, 217] width 47 height 11
type input "100"
drag, startPoint x: 432, startPoint y: 254, endPoint x: 414, endPoint y: 251, distance: 18.4
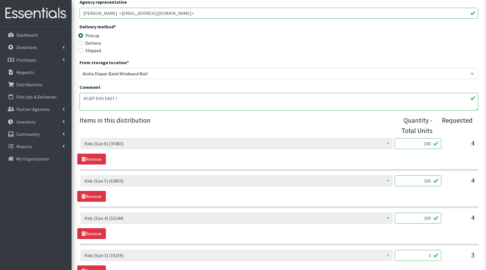
click at [414, 251] on input "3" at bounding box center [418, 255] width 47 height 11
type input "75"
click at [454, 233] on div "Kids (Newborn) (4950) Kids (Preemie)** Limited (1044) Kids (Size 1) (35577) Kid…" at bounding box center [278, 225] width 403 height 26
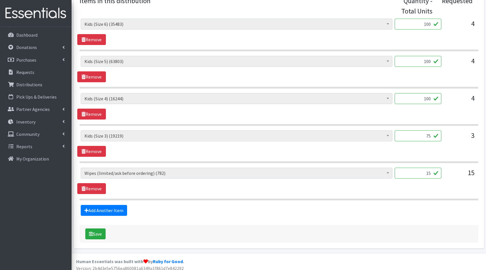
scroll to position [251, 0]
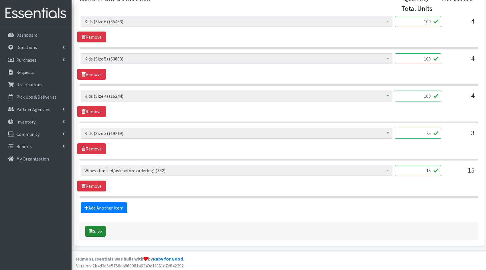
click at [92, 226] on button "Save" at bounding box center [95, 231] width 20 height 11
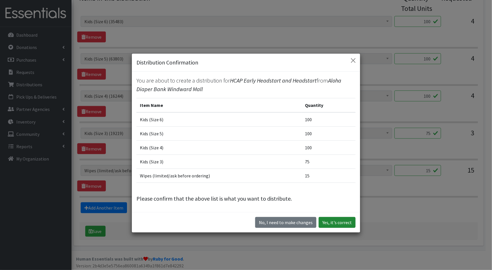
click at [329, 220] on button "Yes, it's correct" at bounding box center [337, 222] width 37 height 11
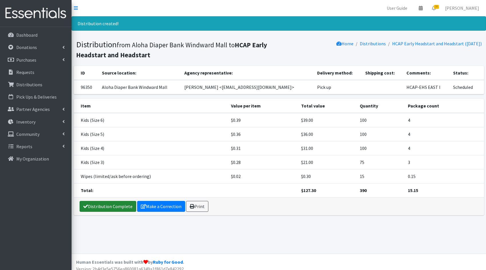
click at [110, 203] on link "Distribution Complete" at bounding box center [108, 206] width 57 height 11
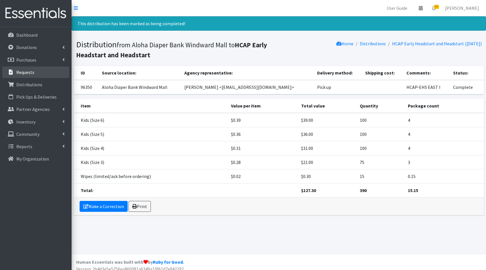
click at [29, 72] on p "Requests" at bounding box center [25, 72] width 18 height 6
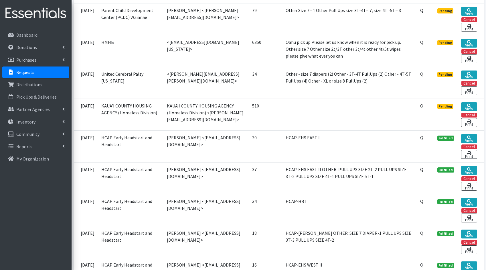
scroll to position [1113, 0]
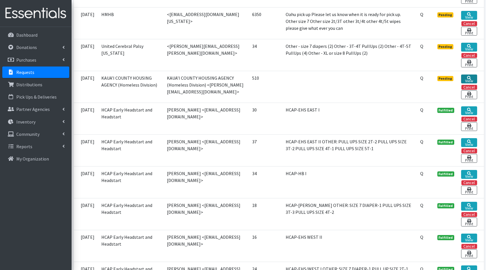
click at [470, 76] on icon at bounding box center [469, 78] width 4 height 4
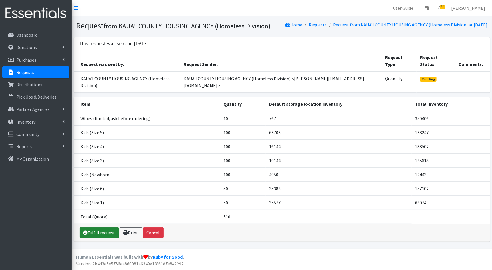
click at [92, 227] on link "Fulfill request" at bounding box center [99, 232] width 39 height 11
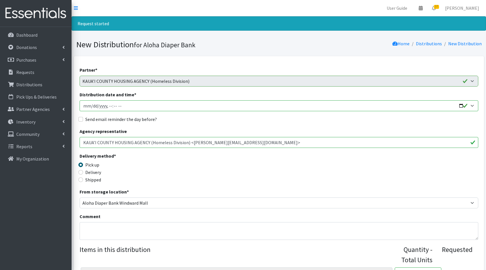
click at [461, 107] on input "Distribution date and time *" at bounding box center [279, 105] width 399 height 11
type input "2025-08-29T23:59"
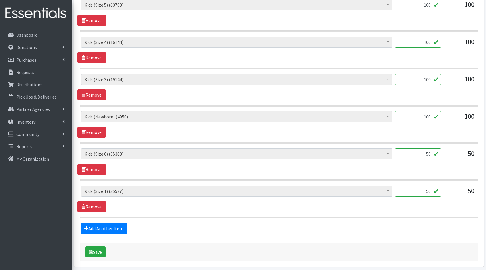
scroll to position [306, 0]
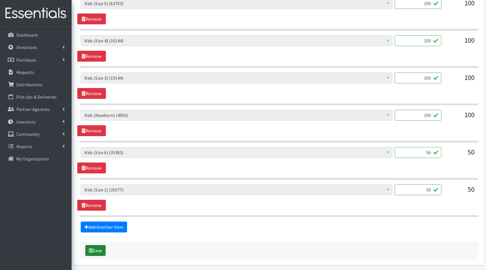
click at [102, 246] on button "Save" at bounding box center [95, 250] width 20 height 11
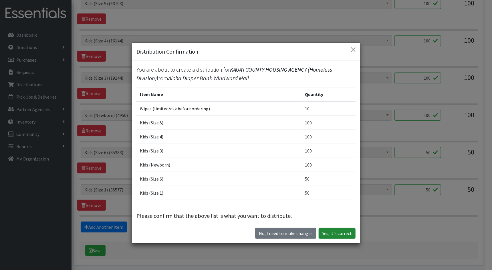
click at [336, 229] on button "Yes, it's correct" at bounding box center [337, 233] width 37 height 11
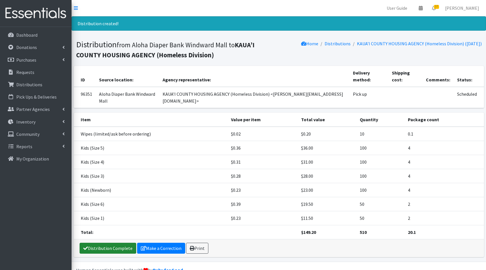
click at [106, 242] on link "Distribution Complete" at bounding box center [108, 247] width 57 height 11
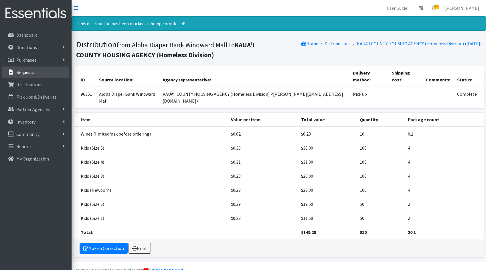
click at [38, 73] on link "Requests" at bounding box center [35, 71] width 67 height 11
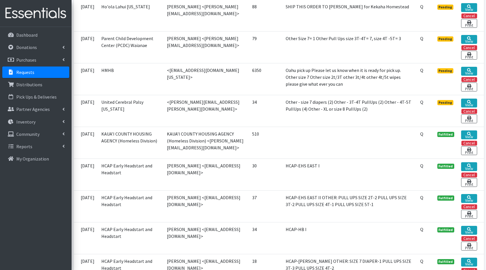
scroll to position [1076, 0]
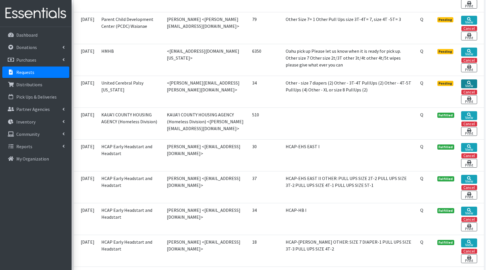
click at [467, 81] on icon at bounding box center [469, 83] width 4 height 4
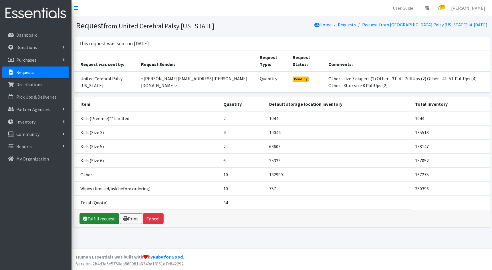
click at [98, 219] on link "Fulfill request" at bounding box center [99, 218] width 39 height 11
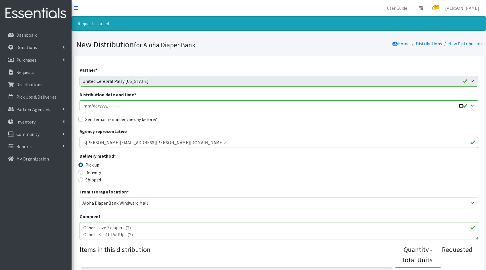
click at [457, 105] on input "Distribution date and time *" at bounding box center [279, 105] width 399 height 11
click at [460, 105] on input "Distribution date and time *" at bounding box center [279, 105] width 399 height 11
type input "[DATE]T23:59"
click at [382, 160] on div "Delivery method * Pick up Delivery Shipped Shipping cost" at bounding box center [279, 170] width 399 height 36
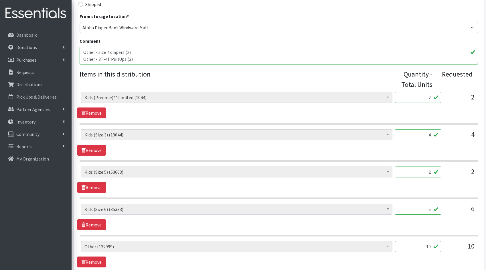
scroll to position [175, 0]
drag, startPoint x: 431, startPoint y: 99, endPoint x: 413, endPoint y: 94, distance: 18.1
click at [413, 94] on input "2" at bounding box center [418, 97] width 47 height 11
type input "50"
drag, startPoint x: 431, startPoint y: 135, endPoint x: 415, endPoint y: 132, distance: 16.0
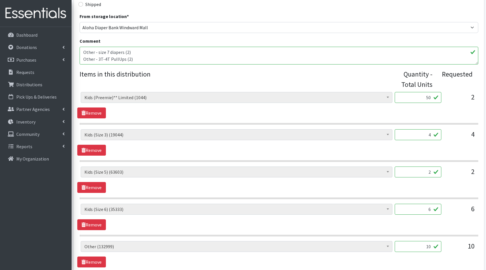
click at [415, 132] on input "4" at bounding box center [418, 134] width 47 height 11
type input "100"
drag, startPoint x: 430, startPoint y: 171, endPoint x: 413, endPoint y: 169, distance: 17.6
click at [413, 169] on input "2" at bounding box center [418, 171] width 47 height 11
type input "50"
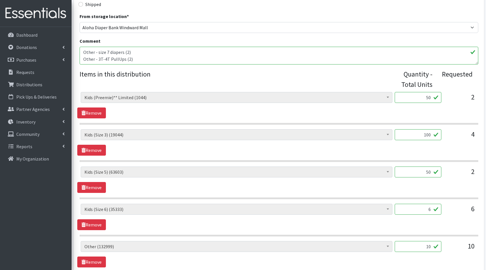
drag, startPoint x: 431, startPoint y: 207, endPoint x: 414, endPoint y: 204, distance: 17.1
click at [415, 205] on input "6" at bounding box center [418, 209] width 47 height 11
type input "150"
click at [452, 242] on div "10" at bounding box center [460, 248] width 29 height 15
click at [431, 246] on input "10" at bounding box center [418, 246] width 47 height 11
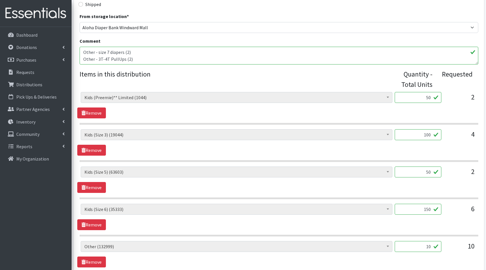
type input "1"
type input "250"
click at [459, 258] on div "Kids (Newborn) (4850) Kids (Preemie)** Limited (1044) Kids (Size 1) (35527) Kid…" at bounding box center [278, 254] width 403 height 26
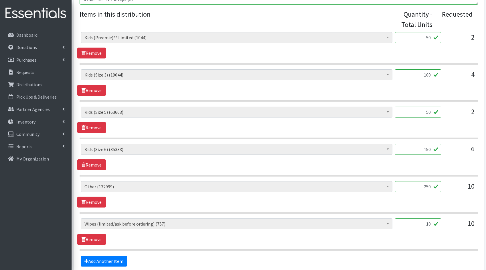
scroll to position [240, 0]
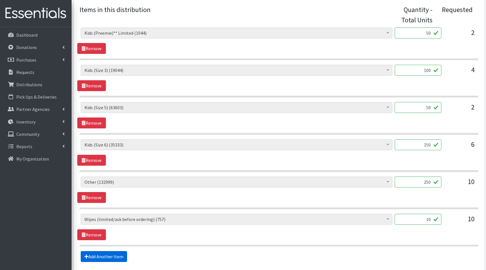
click at [113, 255] on link "Add Another Item" at bounding box center [104, 256] width 46 height 11
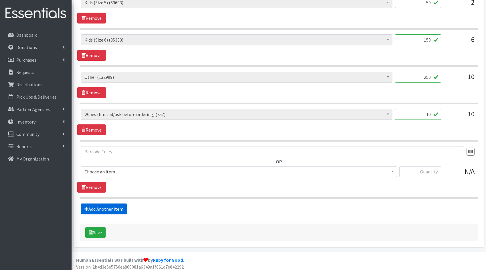
scroll to position [345, 0]
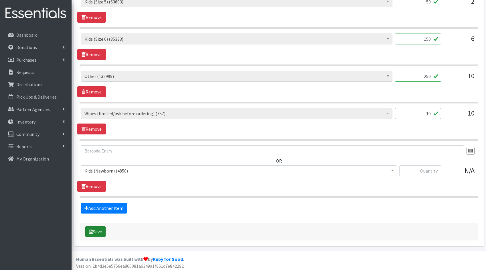
click at [90, 230] on icon "submit" at bounding box center [91, 231] width 4 height 5
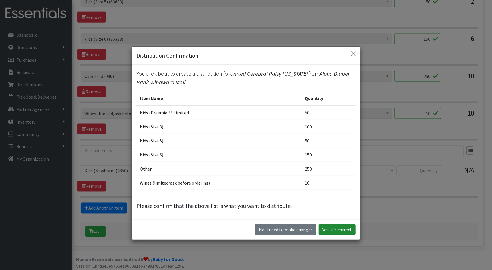
click at [348, 231] on button "Yes, it's correct" at bounding box center [337, 229] width 37 height 11
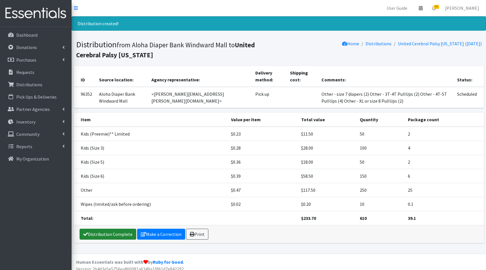
click at [95, 228] on link "Distribution Complete" at bounding box center [108, 233] width 57 height 11
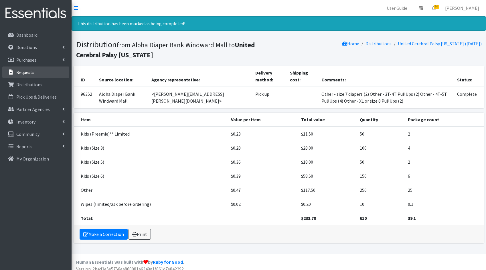
click at [16, 73] on p "Requests" at bounding box center [25, 72] width 18 height 6
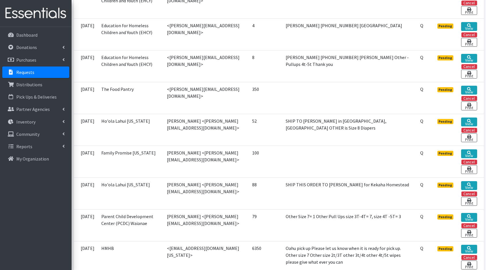
scroll to position [933, 0]
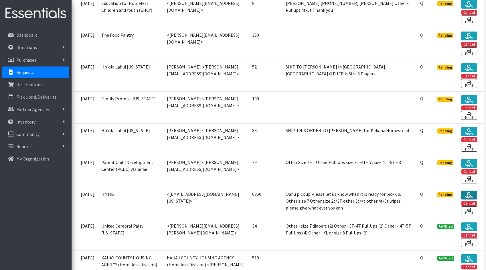
click at [469, 192] on icon at bounding box center [469, 194] width 4 height 4
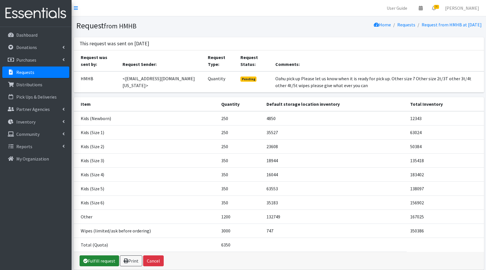
click at [85, 258] on icon at bounding box center [85, 260] width 5 height 5
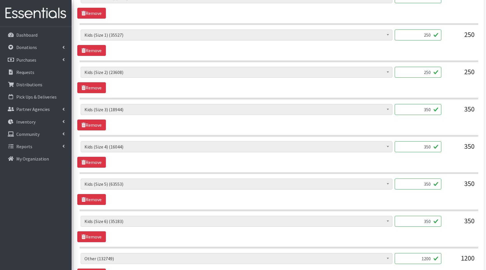
scroll to position [399, 0]
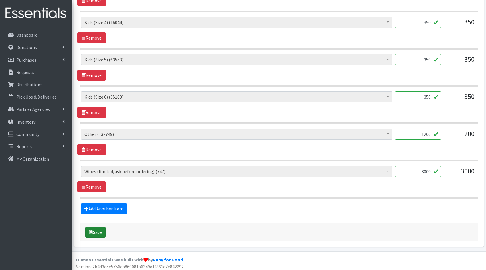
click at [97, 229] on button "Save" at bounding box center [95, 231] width 20 height 11
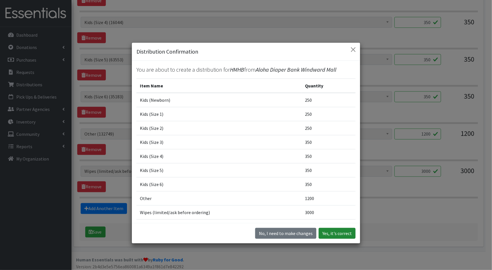
click at [333, 232] on button "Yes, it's correct" at bounding box center [337, 233] width 37 height 11
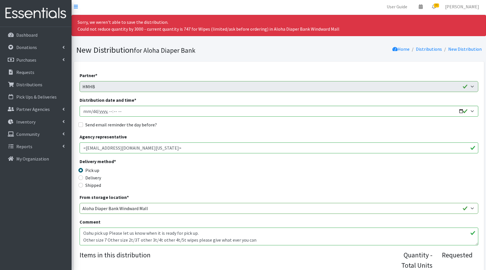
scroll to position [0, 0]
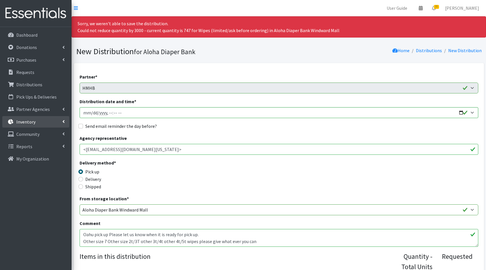
click at [30, 121] on p "Inventory" at bounding box center [25, 122] width 19 height 6
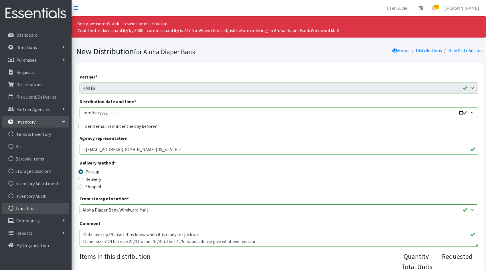
click at [24, 208] on link "Transfers" at bounding box center [35, 207] width 67 height 11
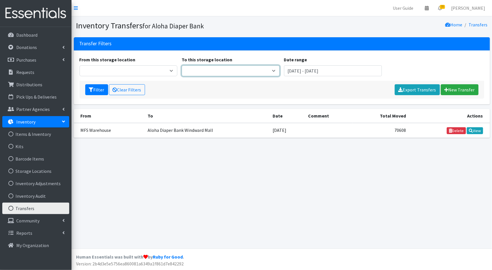
click at [240, 71] on select "Aloha Diaper Bank Windward Mall Main Maui Diaper Pantry MFS Warehouse Processin…" at bounding box center [231, 70] width 98 height 11
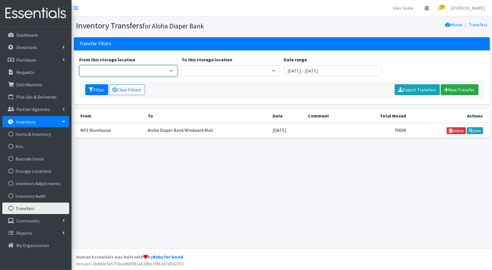
click at [143, 71] on select "Aloha Diaper Bank Windward Mall DHX Main Maui Diaper Pantry MFS Warehouse Proce…" at bounding box center [129, 70] width 98 height 11
select select "212"
click at [80, 65] on select "Aloha Diaper Bank Windward Mall DHX Main Maui Diaper Pantry MFS Warehouse Proce…" at bounding box center [129, 70] width 98 height 11
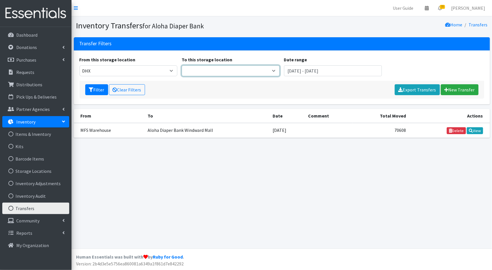
click at [234, 70] on select "Aloha Diaper Bank Windward Mall Main Maui Diaper Pantry MFS Warehouse Processin…" at bounding box center [231, 70] width 98 height 11
select select "245"
click at [182, 65] on select "Aloha Diaper Bank Windward Mall Main Maui Diaper Pantry MFS Warehouse Processin…" at bounding box center [231, 70] width 98 height 11
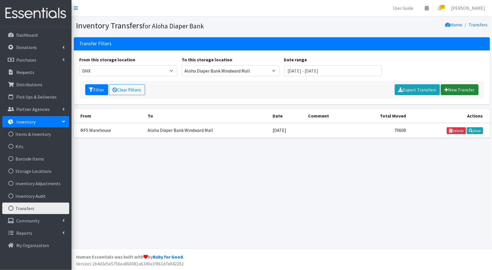
click at [465, 89] on link "New Transfer" at bounding box center [460, 89] width 38 height 11
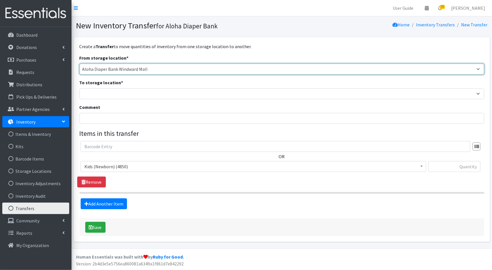
click at [282, 70] on select "Aloha Diaper Bank Windward Mall DHX KOKA Kauai MAIN Kauai Diaper Pantry Main Ma…" at bounding box center [282, 69] width 405 height 11
select select "212"
click at [80, 64] on select "Aloha Diaper Bank Windward Mall DHX KOKA Kauai MAIN Kauai Diaper Pantry Main Ma…" at bounding box center [282, 69] width 405 height 11
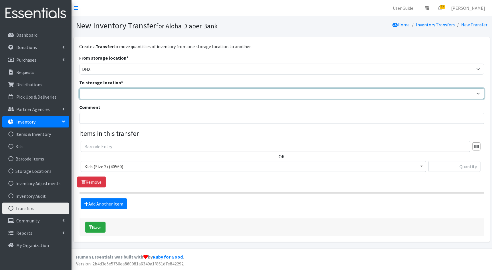
click at [275, 92] on select "Aloha Diaper Bank Windward Mall DHX KOKA Kauai MAIN Kauai Diaper Pantry Main Ma…" at bounding box center [282, 93] width 405 height 11
select select "245"
click at [80, 88] on select "Aloha Diaper Bank Windward Mall DHX KOKA Kauai MAIN Kauai Diaper Pantry Main Ma…" at bounding box center [282, 93] width 405 height 11
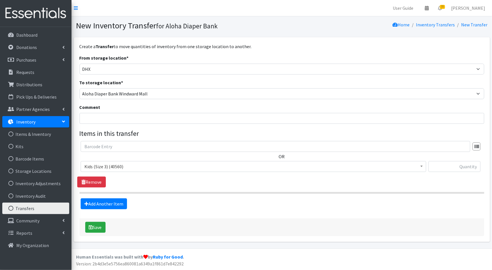
click at [146, 166] on span "Kids (Size 3) (40560)" at bounding box center [253, 166] width 338 height 8
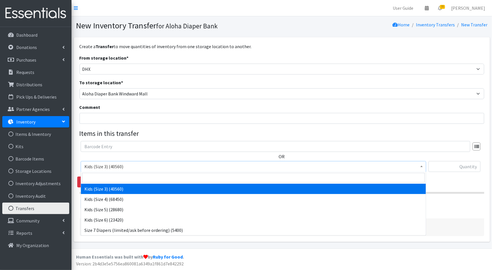
click at [310, 50] on div "Create a Transfer to move quantities of inventory from one storage location to …" at bounding box center [282, 139] width 405 height 193
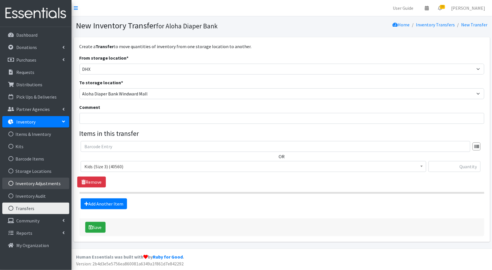
click at [44, 183] on link "Inventory Adjustments" at bounding box center [35, 182] width 67 height 11
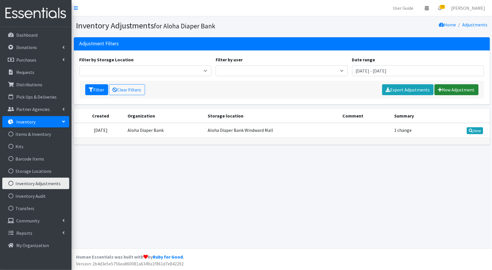
click at [471, 86] on link "New Adjustment" at bounding box center [457, 89] width 44 height 11
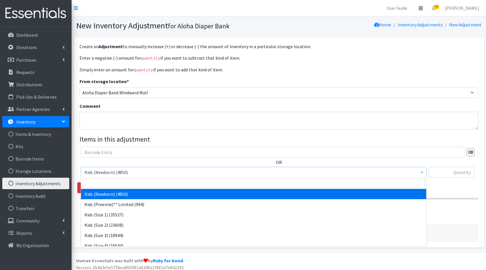
click at [127, 169] on span "Kids (Newborn) (4850)" at bounding box center [253, 172] width 338 height 8
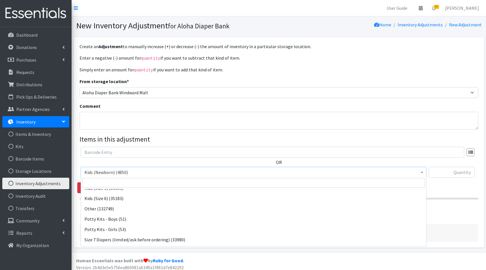
scroll to position [76, 0]
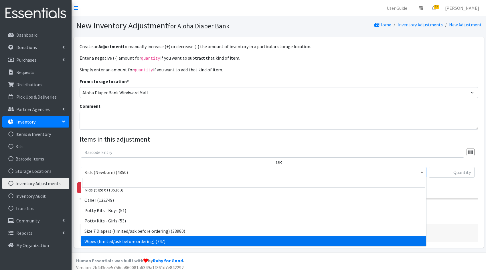
select select "1833"
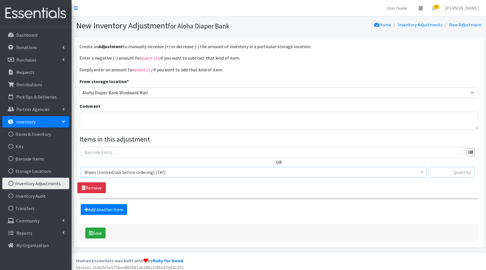
click at [459, 174] on input "text" at bounding box center [452, 172] width 46 height 11
type input "50000"
click at [96, 232] on button "Save" at bounding box center [95, 232] width 20 height 11
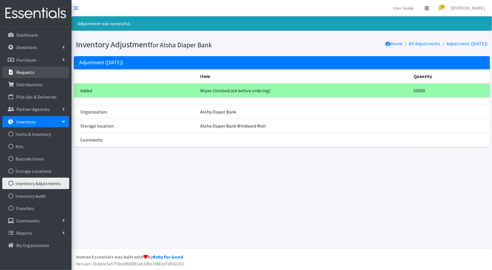
click at [39, 70] on link "Requests" at bounding box center [35, 71] width 67 height 11
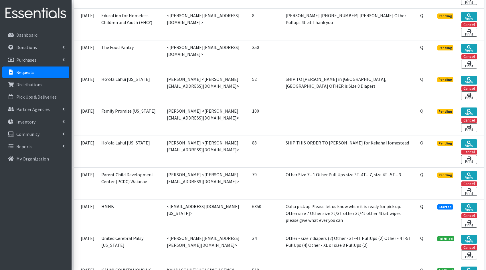
scroll to position [948, 0]
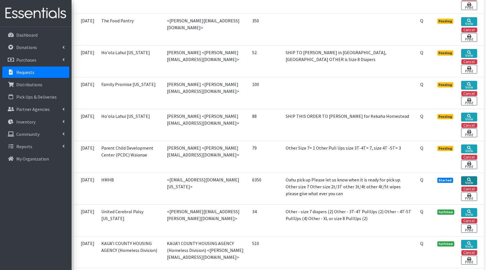
click at [463, 177] on link "View" at bounding box center [469, 180] width 16 height 9
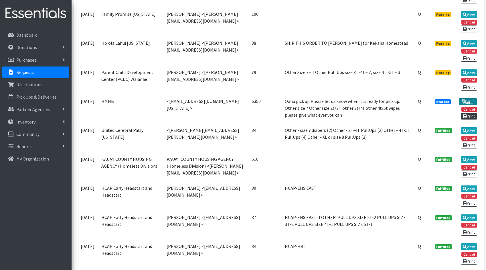
scroll to position [889, 0]
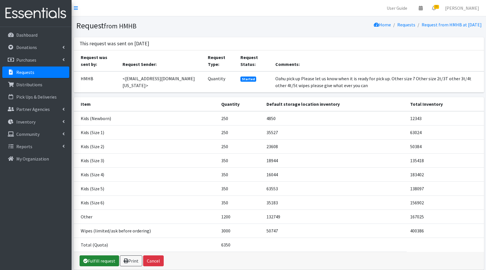
click at [91, 260] on link "Fulfill request" at bounding box center [99, 260] width 39 height 11
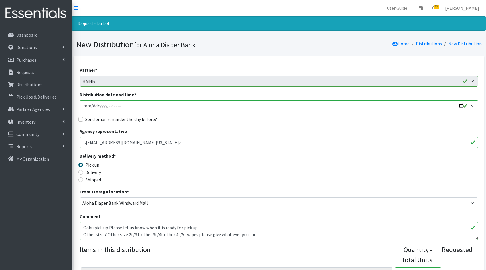
click at [459, 106] on input "Distribution date and time *" at bounding box center [279, 105] width 399 height 11
type input "[DATE]T23:59"
click at [381, 228] on textarea "Oahu pick up Please let us know when it is ready for pick up. Other size 7 Othe…" at bounding box center [279, 231] width 399 height 18
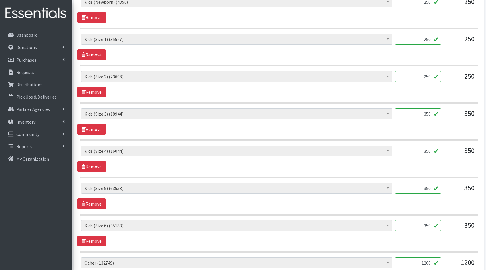
scroll to position [399, 0]
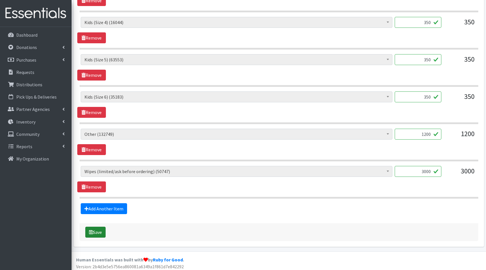
click at [100, 231] on button "Save" at bounding box center [95, 231] width 20 height 11
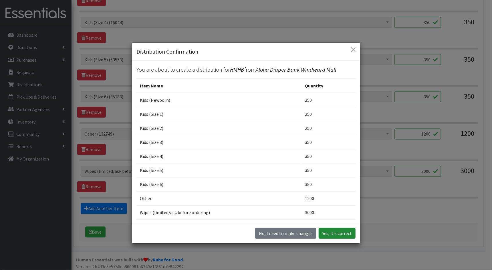
click at [343, 235] on button "Yes, it's correct" at bounding box center [337, 233] width 37 height 11
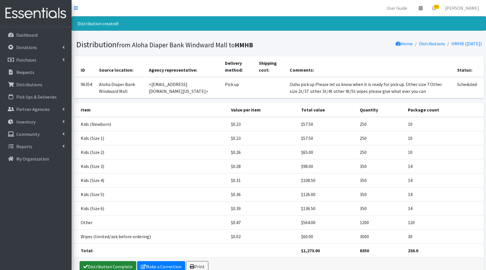
click at [104, 262] on link "Distribution Complete" at bounding box center [108, 266] width 57 height 11
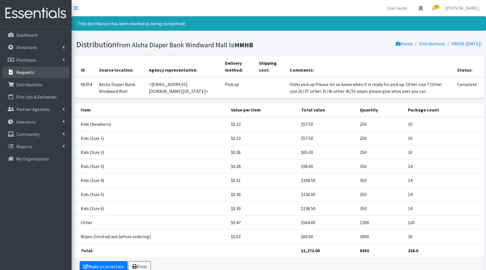
click at [33, 68] on link "Requests" at bounding box center [35, 71] width 67 height 11
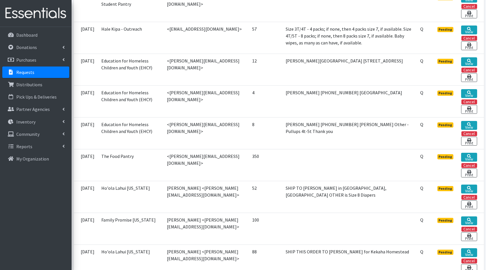
scroll to position [889, 0]
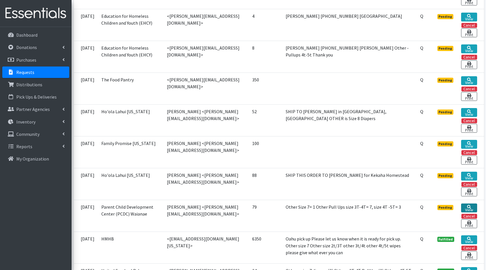
click at [468, 205] on icon at bounding box center [469, 207] width 4 height 4
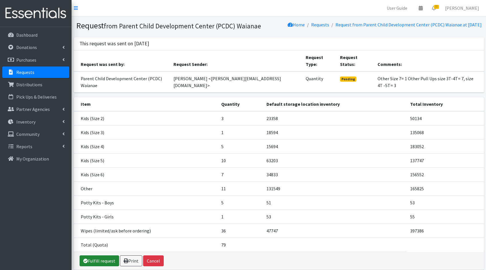
click at [103, 255] on link "Fulfill request" at bounding box center [99, 260] width 39 height 11
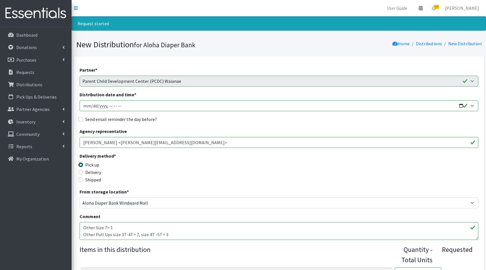
click at [228, 99] on div "Distribution date and time *" at bounding box center [279, 101] width 399 height 20
click at [464, 103] on input "Distribution date and time *" at bounding box center [279, 105] width 399 height 11
click at [467, 105] on input "Distribution date and time *" at bounding box center [279, 105] width 399 height 11
click at [464, 105] on input "Distribution date and time *" at bounding box center [279, 105] width 399 height 11
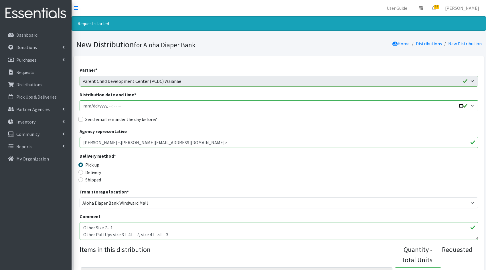
type input "2025-08-29T23:59"
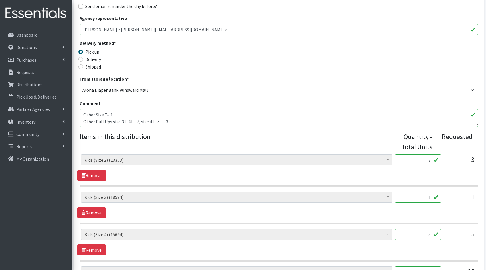
scroll to position [131, 0]
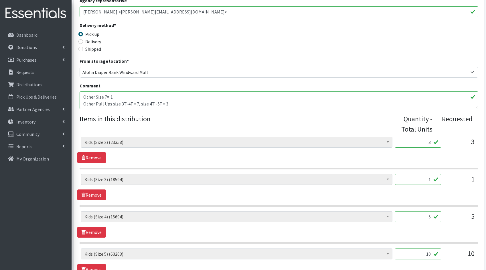
drag, startPoint x: 431, startPoint y: 143, endPoint x: 419, endPoint y: 141, distance: 11.9
click at [419, 141] on input "3" at bounding box center [418, 142] width 47 height 11
type input "75"
click at [430, 179] on input "1" at bounding box center [418, 179] width 47 height 11
drag, startPoint x: 430, startPoint y: 179, endPoint x: 417, endPoint y: 177, distance: 13.0
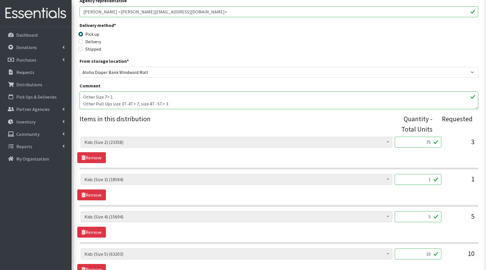
click at [417, 177] on input "1" at bounding box center [418, 179] width 47 height 11
type input "25"
drag, startPoint x: 431, startPoint y: 216, endPoint x: 420, endPoint y: 214, distance: 11.2
click at [420, 214] on input "5" at bounding box center [418, 216] width 47 height 11
type input "125"
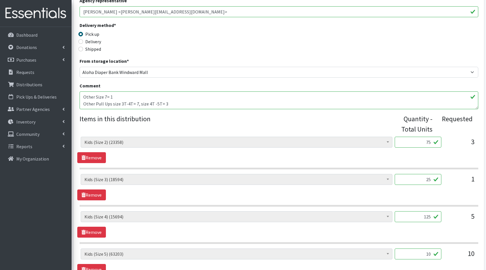
drag, startPoint x: 431, startPoint y: 253, endPoint x: 411, endPoint y: 248, distance: 20.6
click at [411, 248] on input "10" at bounding box center [418, 253] width 47 height 11
type input "250"
click at [459, 222] on div "5" at bounding box center [460, 218] width 29 height 15
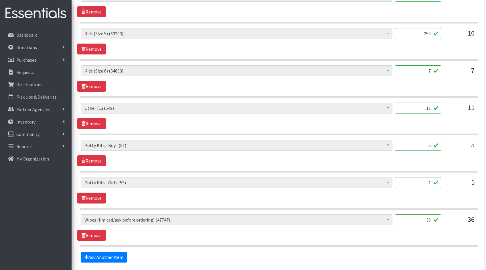
scroll to position [374, 0]
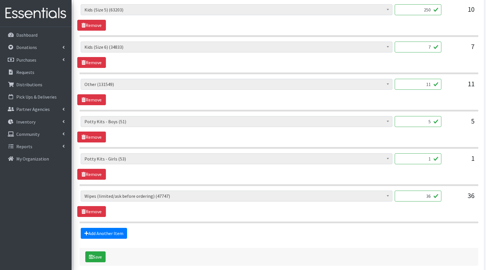
drag, startPoint x: 430, startPoint y: 44, endPoint x: 417, endPoint y: 43, distance: 12.3
click at [417, 43] on input "7" at bounding box center [418, 47] width 47 height 11
type input "175"
drag, startPoint x: 430, startPoint y: 80, endPoint x: 413, endPoint y: 80, distance: 17.2
click at [413, 80] on input "11" at bounding box center [418, 84] width 47 height 11
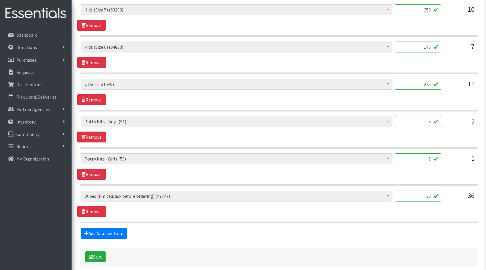
type input "275"
drag, startPoint x: 431, startPoint y: 120, endPoint x: 416, endPoint y: 117, distance: 15.7
click at [416, 117] on input "5" at bounding box center [418, 121] width 47 height 11
type input "125"
drag, startPoint x: 433, startPoint y: 157, endPoint x: 389, endPoint y: 148, distance: 44.6
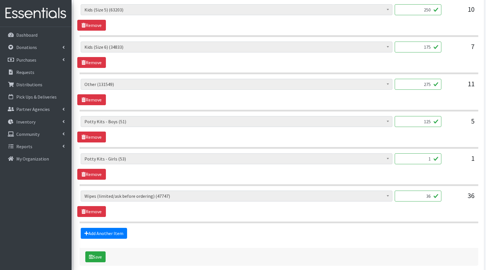
click at [395, 149] on div "Kids (Newborn) (4600) Kids (Preemie)** Limited (994) Kids (Size 1) (35277) Kids…" at bounding box center [279, 58] width 399 height 330
click at [385, 177] on section "Kids (Newborn) (4600) Kids (Preemie)** Limited (994) Kids (Size 1) (35277) Kids…" at bounding box center [279, 169] width 399 height 33
click at [430, 193] on input "36" at bounding box center [418, 195] width 47 height 11
type input "3600"
click at [104, 252] on button "Save" at bounding box center [95, 256] width 20 height 11
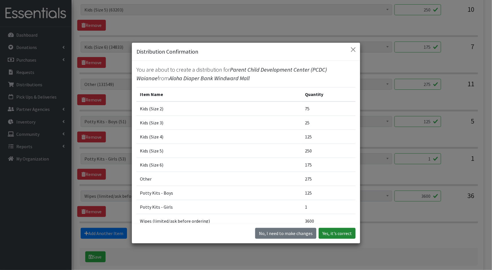
click at [331, 233] on button "Yes, it's correct" at bounding box center [337, 233] width 37 height 11
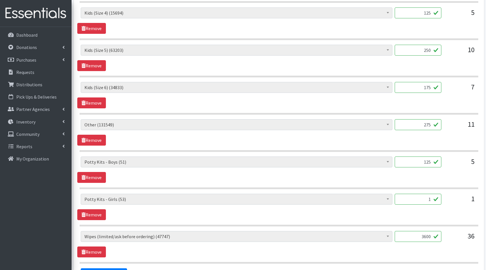
scroll to position [406, 0]
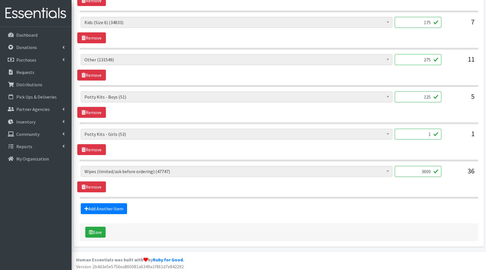
drag, startPoint x: 431, startPoint y: 95, endPoint x: 408, endPoint y: 92, distance: 23.4
click at [408, 92] on input "125" at bounding box center [418, 96] width 47 height 11
type input "5"
click at [435, 115] on div "Kids (Newborn) (4600) Kids (Preemie)** Limited (994) Kids (Size 1) (35277) Kids…" at bounding box center [278, 104] width 403 height 26
click at [102, 230] on button "Save" at bounding box center [95, 231] width 20 height 11
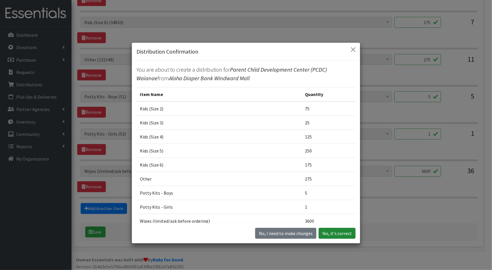
click at [347, 233] on button "Yes, it's correct" at bounding box center [337, 233] width 37 height 11
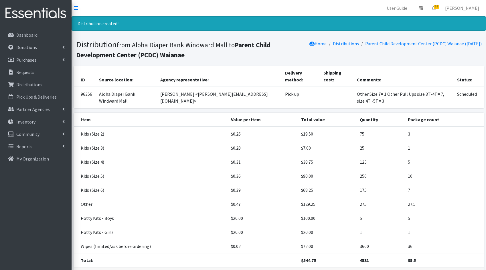
click at [17, 73] on p "Requests" at bounding box center [25, 72] width 18 height 6
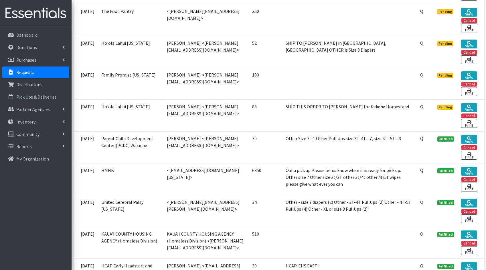
scroll to position [959, 0]
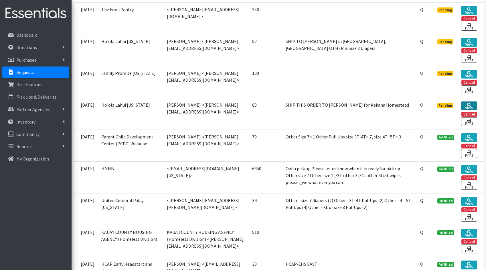
click at [471, 106] on link "View" at bounding box center [469, 105] width 16 height 9
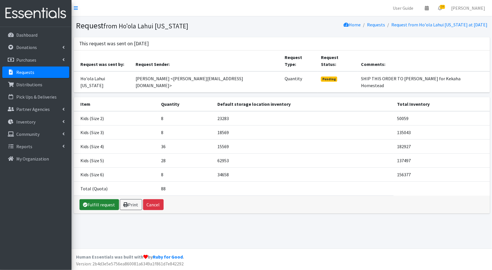
click at [98, 199] on link "Fulfill request" at bounding box center [99, 204] width 39 height 11
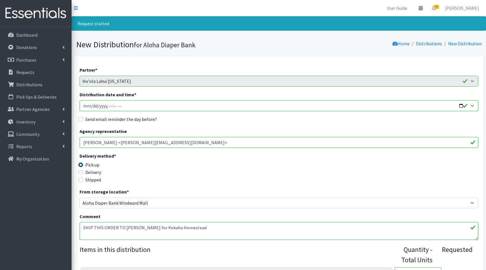
click at [402, 104] on input "Distribution date and time *" at bounding box center [279, 105] width 399 height 11
click at [463, 104] on input "Distribution date and time *" at bounding box center [279, 105] width 399 height 11
type input "[DATE]T23:59"
click at [341, 163] on div "Delivery method * Pick up Delivery Shipped Shipping cost" at bounding box center [279, 170] width 399 height 36
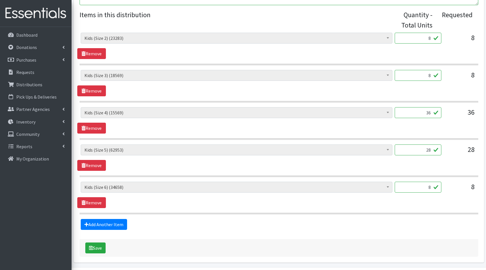
scroll to position [234, 0]
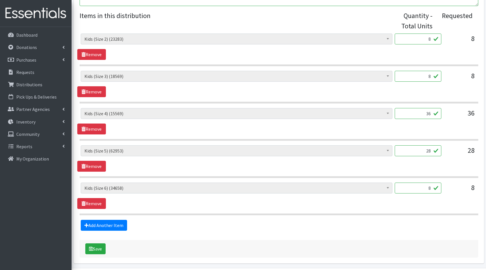
drag, startPoint x: 426, startPoint y: 37, endPoint x: 419, endPoint y: 35, distance: 6.9
click at [419, 35] on input "8" at bounding box center [418, 38] width 47 height 11
type input "200"
drag, startPoint x: 430, startPoint y: 76, endPoint x: 408, endPoint y: 73, distance: 22.8
click at [408, 73] on input "8" at bounding box center [418, 76] width 47 height 11
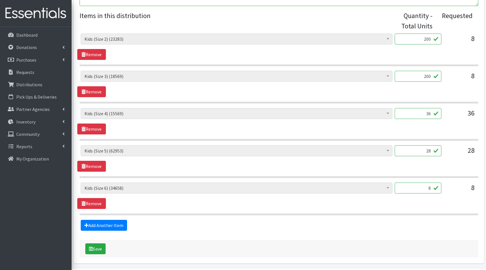
type input "200"
drag, startPoint x: 434, startPoint y: 114, endPoint x: 420, endPoint y: 110, distance: 14.9
click at [420, 110] on input "36" at bounding box center [418, 113] width 47 height 11
type input "900"
drag, startPoint x: 432, startPoint y: 149, endPoint x: 400, endPoint y: 141, distance: 32.9
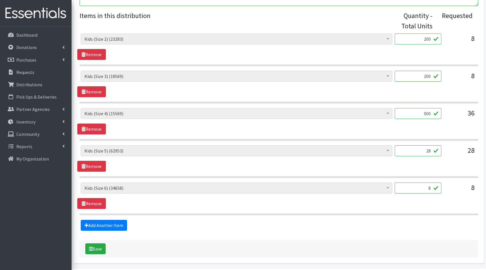
click at [400, 141] on div "Kids (Newborn) (4600) Kids (Preemie)** Limited (994) Kids (Size 1) (35277) Kids…" at bounding box center [279, 123] width 399 height 181
type input "700"
drag, startPoint x: 431, startPoint y: 186, endPoint x: 413, endPoint y: 179, distance: 19.0
click at [413, 179] on div "Kids (Newborn) (4600) Kids (Preemie)** Limited (994) Kids (Size 1) (35277) Kids…" at bounding box center [279, 123] width 399 height 181
type input "200"
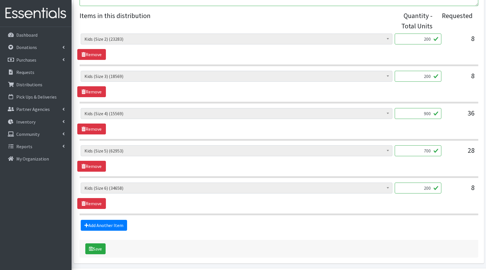
click at [313, 232] on form "Partner * Aloha Diaper Bank Maui Anne Komatsu Better Tomorrows - Hawaii BYU Stu…" at bounding box center [279, 45] width 399 height 424
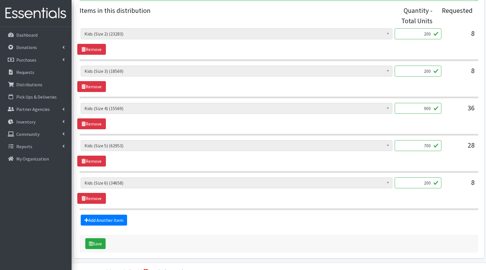
scroll to position [251, 0]
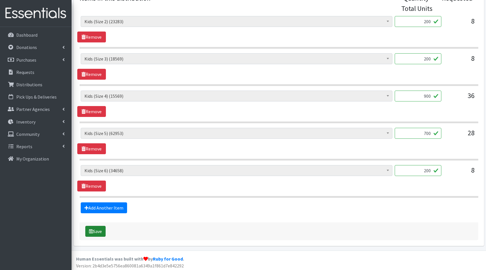
click at [91, 226] on button "Save" at bounding box center [95, 231] width 20 height 11
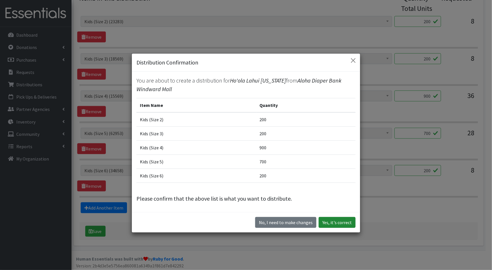
click at [338, 224] on button "Yes, it's correct" at bounding box center [337, 222] width 37 height 11
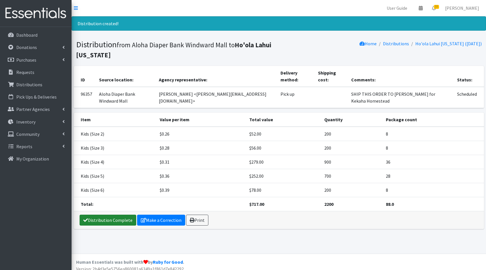
click at [105, 214] on link "Distribution Complete" at bounding box center [108, 219] width 57 height 11
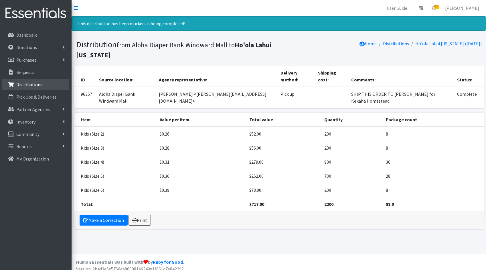
click at [23, 82] on p "Distributions" at bounding box center [29, 85] width 26 height 6
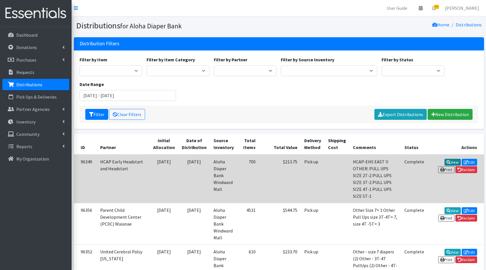
click at [445, 163] on link "View" at bounding box center [453, 162] width 16 height 7
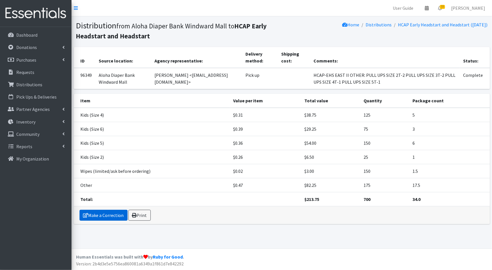
click at [104, 212] on link "Make a Correction" at bounding box center [104, 215] width 48 height 11
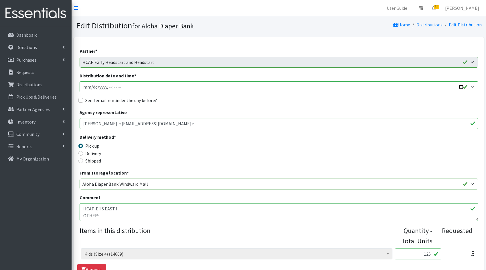
click at [246, 82] on input "Distribution date and time *" at bounding box center [279, 86] width 399 height 11
click at [463, 86] on input "Distribution date and time *" at bounding box center [279, 86] width 399 height 11
type input "[DATE]T23:59"
click at [275, 104] on div "Partner * Aloha Diaper Bank Maui Anne Komatsu Better Tomorrows - Hawaii BYU Stu…" at bounding box center [279, 265] width 399 height 435
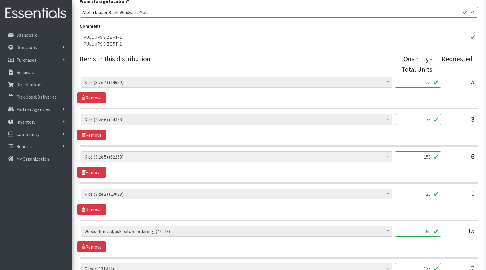
scroll to position [269, 0]
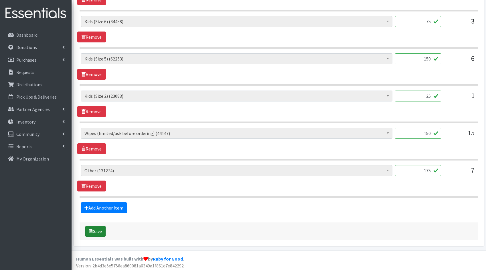
click at [95, 230] on button "Save" at bounding box center [95, 231] width 20 height 11
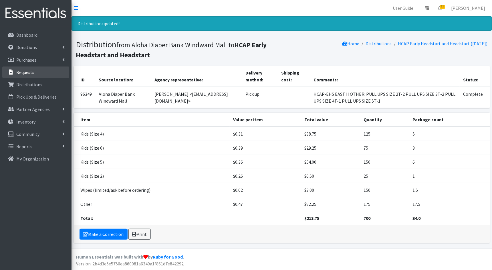
click at [19, 72] on p "Requests" at bounding box center [25, 72] width 18 height 6
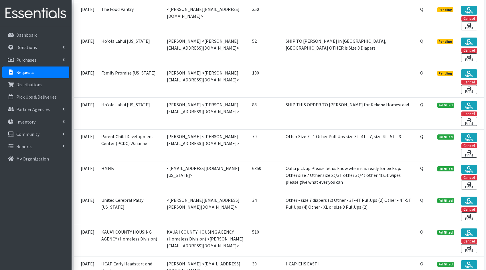
scroll to position [958, 0]
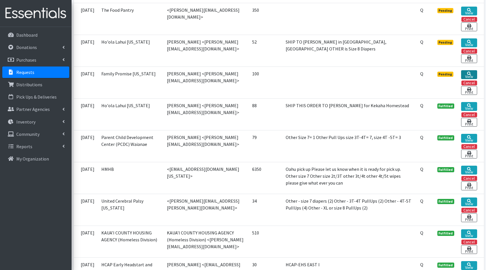
click at [473, 72] on link "View" at bounding box center [469, 74] width 16 height 9
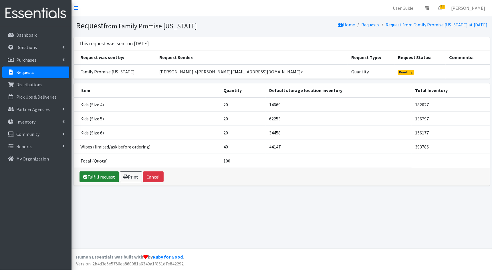
click at [90, 175] on link "Fulfill request" at bounding box center [99, 176] width 39 height 11
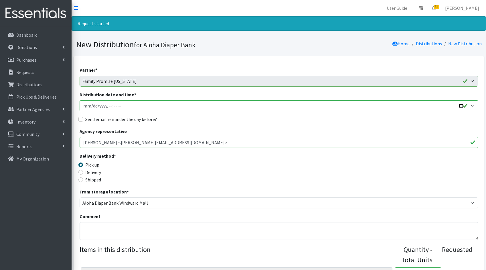
click at [460, 104] on input "Distribution date and time *" at bounding box center [279, 105] width 399 height 11
type input "2025-08-29T23:59"
click at [431, 185] on div "Delivery method * Pick up Delivery Shipped Shipping cost" at bounding box center [279, 170] width 399 height 36
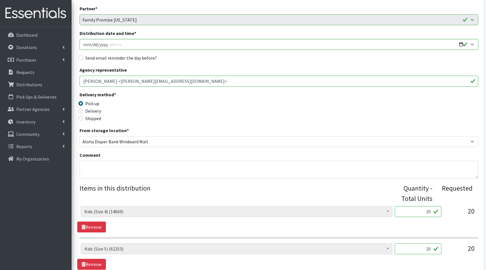
scroll to position [181, 0]
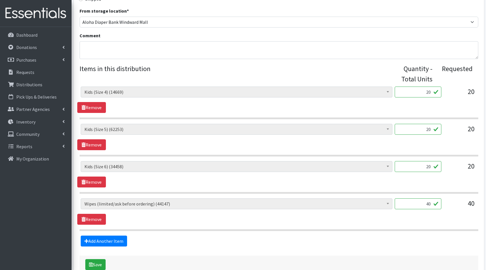
drag, startPoint x: 429, startPoint y: 93, endPoint x: 412, endPoint y: 85, distance: 19.2
click at [412, 85] on fieldset "Items in this distribution Quantity - Total Units Requested Kids (Newborn) (460…" at bounding box center [279, 155] width 399 height 183
type input "500"
drag, startPoint x: 428, startPoint y: 127, endPoint x: 416, endPoint y: 124, distance: 12.0
click at [416, 125] on input "20" at bounding box center [418, 129] width 47 height 11
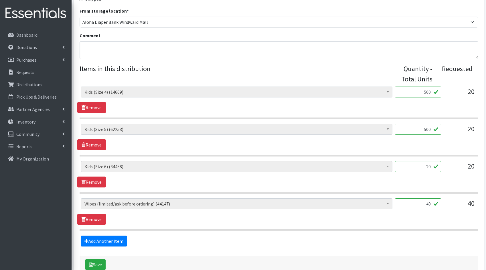
type input "500"
drag, startPoint x: 426, startPoint y: 165, endPoint x: 413, endPoint y: 162, distance: 12.9
click at [413, 162] on input "20" at bounding box center [418, 166] width 47 height 11
drag, startPoint x: 428, startPoint y: 165, endPoint x: 416, endPoint y: 161, distance: 13.2
click at [416, 161] on input "20" at bounding box center [418, 166] width 47 height 11
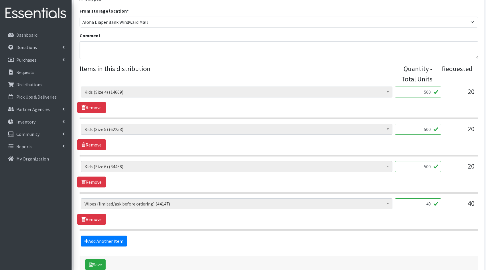
type input "500"
click at [431, 204] on input "40" at bounding box center [418, 203] width 47 height 11
type input "4000"
click at [99, 259] on button "Save" at bounding box center [95, 264] width 20 height 11
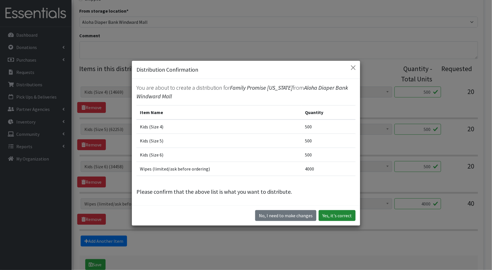
click at [329, 211] on button "Yes, it's correct" at bounding box center [337, 215] width 37 height 11
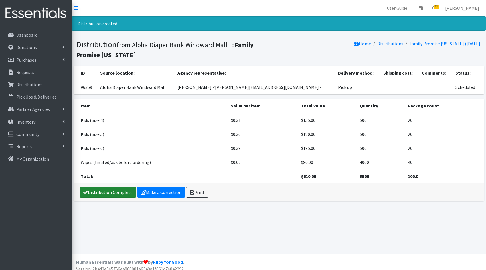
click at [101, 191] on link "Distribution Complete" at bounding box center [108, 192] width 57 height 11
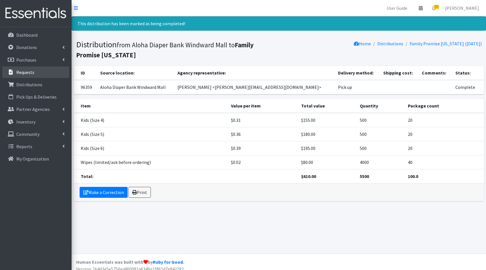
click at [42, 73] on link "Requests" at bounding box center [35, 71] width 67 height 11
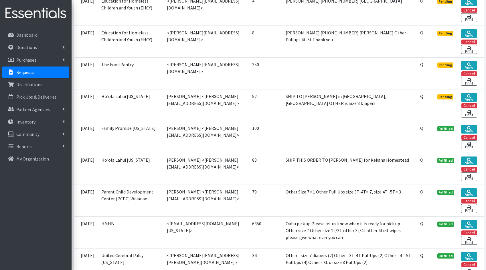
scroll to position [939, 0]
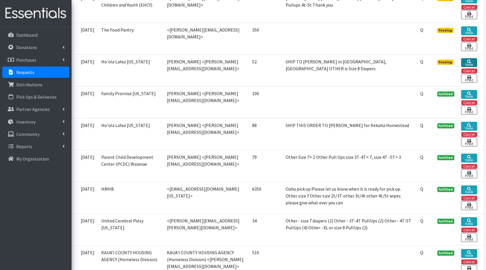
click at [474, 60] on link "View" at bounding box center [469, 62] width 16 height 9
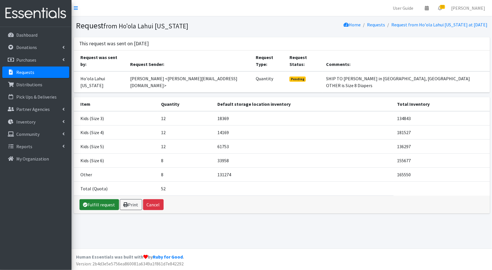
click at [96, 199] on link "Fulfill request" at bounding box center [99, 204] width 39 height 11
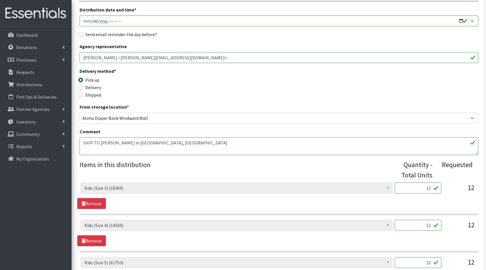
scroll to position [125, 0]
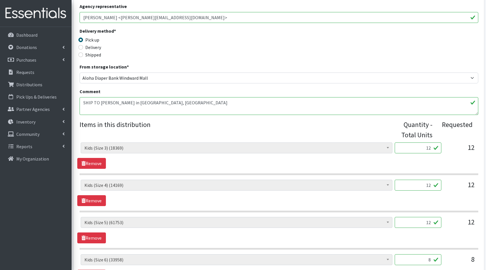
drag, startPoint x: 428, startPoint y: 147, endPoint x: 405, endPoint y: 144, distance: 22.9
click at [407, 144] on input "12" at bounding box center [418, 147] width 47 height 11
type input "300"
drag, startPoint x: 430, startPoint y: 182, endPoint x: 405, endPoint y: 180, distance: 25.0
click at [405, 180] on input "12" at bounding box center [418, 184] width 47 height 11
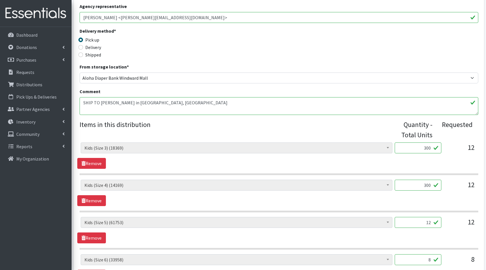
type input "300"
drag, startPoint x: 431, startPoint y: 223, endPoint x: 400, endPoint y: 214, distance: 32.2
click at [401, 214] on div "Kids (Newborn) (4600) Kids (Preemie)** Limited (994) Kids (Size 1) (35277) Kids…" at bounding box center [279, 232] width 399 height 181
type input "300"
click at [420, 248] on div "Kids (Newborn) (4600) Kids (Preemie)** Limited (994) Kids (Size 1) (35277) Kids…" at bounding box center [279, 232] width 399 height 181
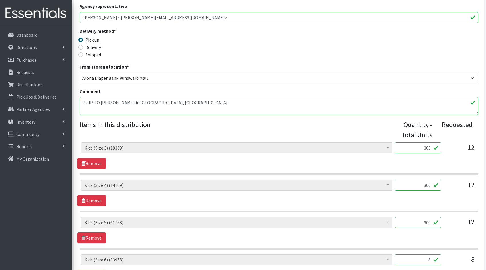
drag, startPoint x: 430, startPoint y: 257, endPoint x: 416, endPoint y: 255, distance: 14.1
click at [416, 255] on input "8" at bounding box center [418, 259] width 47 height 11
type input "200"
click at [407, 234] on div "Kids (Newborn) (4600) Kids (Preemie)** Limited (994) Kids (Size 1) (35277) Kids…" at bounding box center [278, 230] width 403 height 26
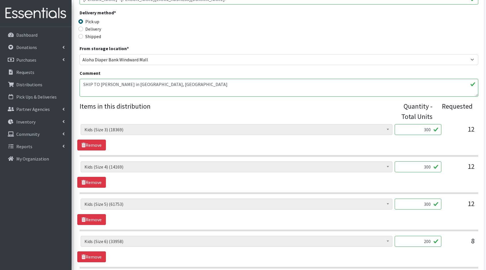
scroll to position [251, 0]
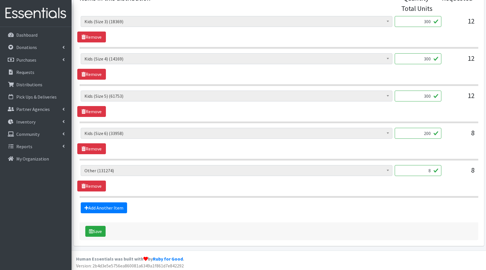
drag, startPoint x: 429, startPoint y: 169, endPoint x: 418, endPoint y: 167, distance: 11.6
click at [418, 167] on input "8" at bounding box center [418, 170] width 47 height 11
type input "200"
click at [95, 233] on button "Save" at bounding box center [95, 231] width 20 height 11
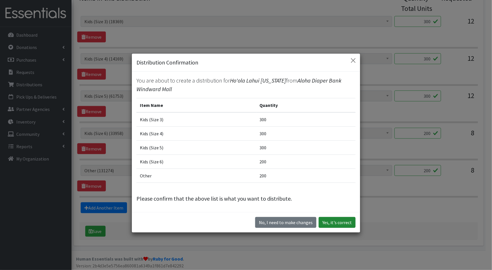
click at [340, 221] on button "Yes, it's correct" at bounding box center [337, 222] width 37 height 11
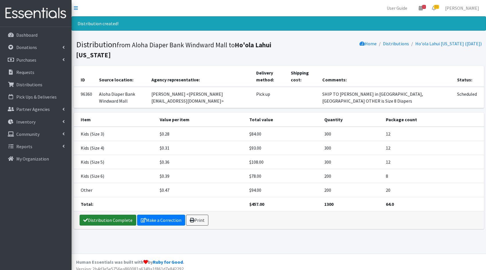
click at [108, 219] on link "Distribution Complete" at bounding box center [108, 219] width 57 height 11
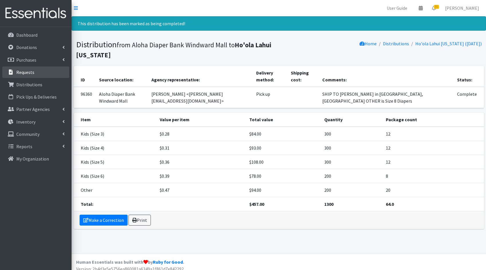
click at [33, 73] on p "Requests" at bounding box center [25, 72] width 18 height 6
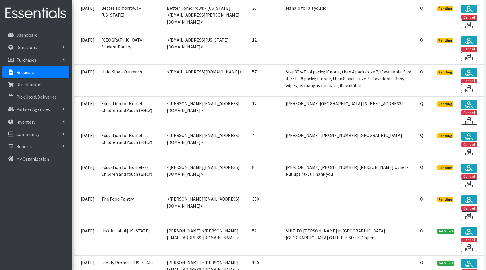
scroll to position [773, 0]
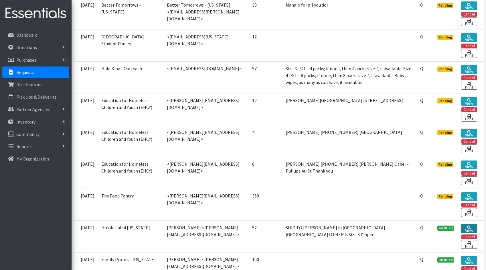
click at [472, 228] on link "View" at bounding box center [469, 228] width 16 height 9
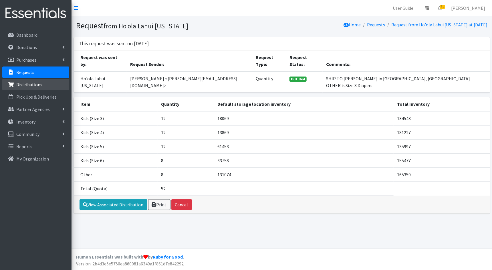
click at [37, 84] on p "Distributions" at bounding box center [29, 85] width 26 height 6
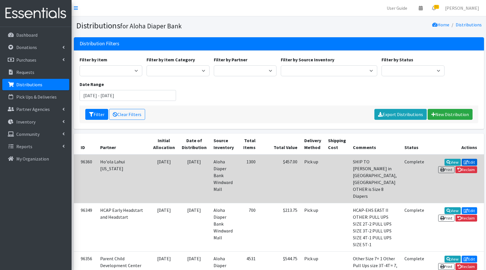
click at [462, 162] on link "Edit" at bounding box center [469, 162] width 15 height 7
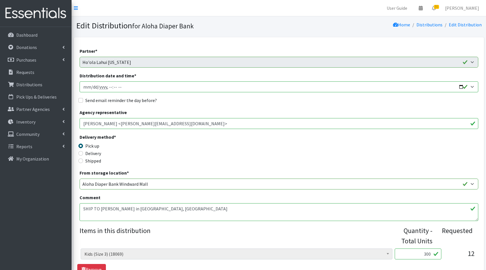
click at [460, 86] on input "Distribution date and time *" at bounding box center [279, 86] width 399 height 11
type input "[DATE]T23:59"
click at [312, 156] on div "Delivery method * Pick up Delivery Shipped Shipping cost" at bounding box center [279, 151] width 399 height 36
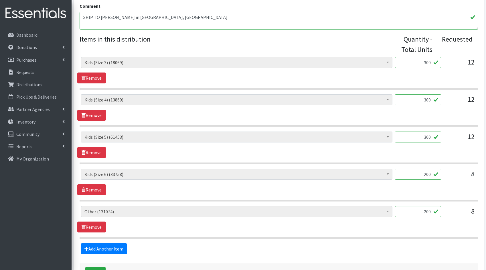
scroll to position [232, 0]
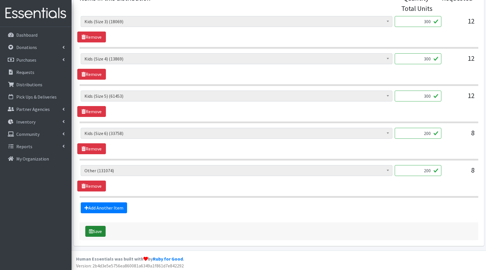
click at [100, 232] on button "Save" at bounding box center [95, 231] width 20 height 11
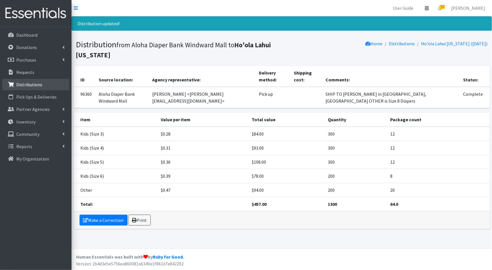
click at [21, 86] on p "Distributions" at bounding box center [29, 85] width 26 height 6
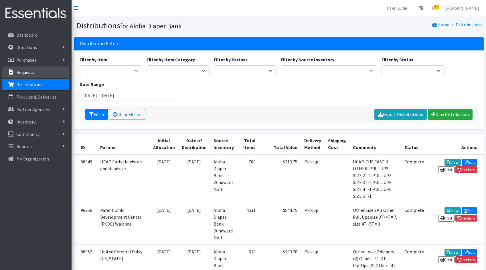
click at [27, 76] on link "Requests" at bounding box center [35, 71] width 67 height 11
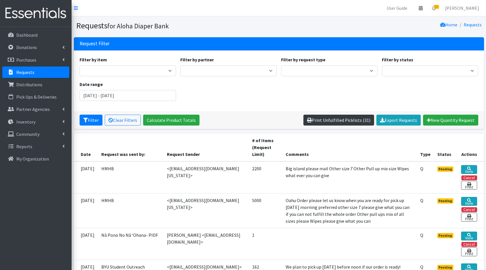
click at [349, 116] on link "Print Unfulfilled Picklists (31)" at bounding box center [338, 119] width 71 height 11
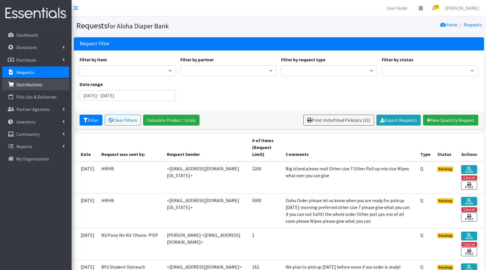
click at [36, 82] on p "Distributions" at bounding box center [29, 85] width 26 height 6
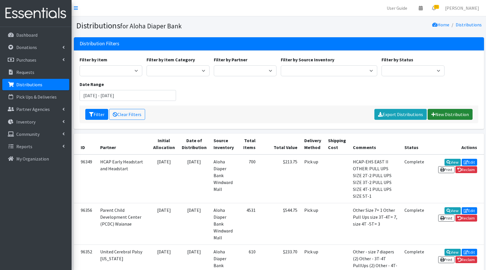
click at [471, 114] on link "New Distribution" at bounding box center [450, 114] width 45 height 11
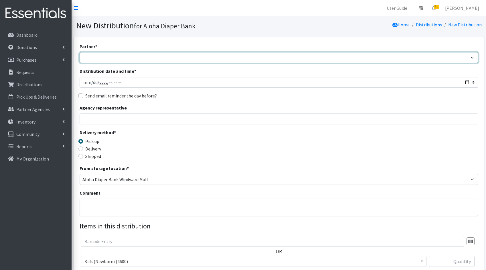
click at [229, 58] on select "Aloha Diaper Bank Maui [PERSON_NAME] Better Tomorrows - [US_STATE] BYU Student …" at bounding box center [279, 57] width 399 height 11
select select "2041"
click at [80, 52] on select "Aloha Diaper Bank Maui [PERSON_NAME] Better Tomorrows - [US_STATE] BYU Student …" at bounding box center [279, 57] width 399 height 11
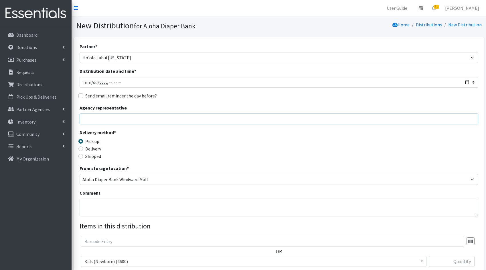
click at [148, 115] on input "Agency representative" at bounding box center [279, 118] width 399 height 11
type input "[PERSON_NAME]"
click at [95, 151] on label "Delivery" at bounding box center [93, 148] width 16 height 7
click at [83, 151] on input "Delivery" at bounding box center [80, 148] width 5 height 5
radio input "true"
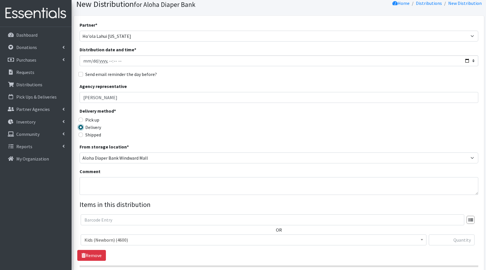
scroll to position [29, 0]
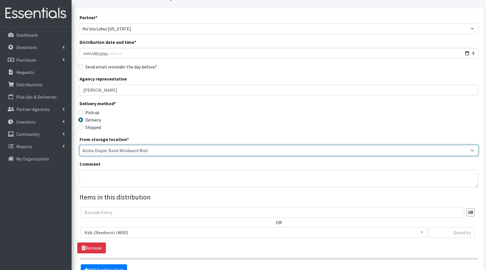
click at [184, 147] on select "Aloha Diaper Bank Windward Mall DHX MAIN Kauai Diaper Pantry Main Maui Diaper P…" at bounding box center [279, 150] width 399 height 11
click at [80, 145] on select "Aloha Diaper Bank Windward Mall DHX MAIN Kauai Diaper Pantry Main Maui Diaper P…" at bounding box center [279, 150] width 399 height 11
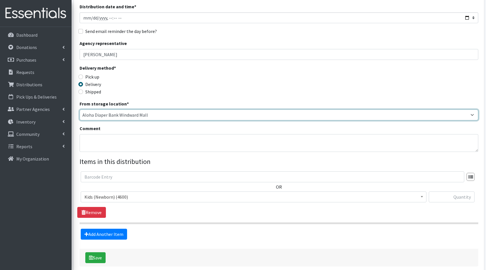
scroll to position [92, 0]
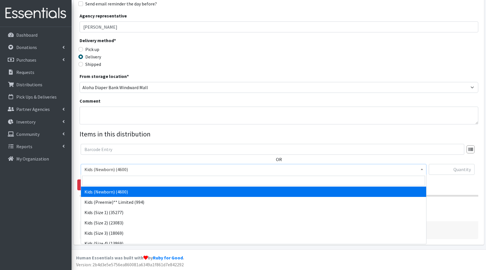
click at [209, 170] on span "Kids (Newborn) (4600)" at bounding box center [253, 169] width 338 height 8
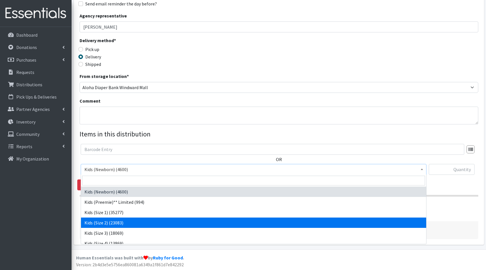
select select "1824"
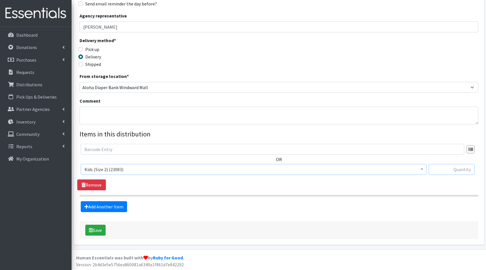
click at [443, 170] on input "text" at bounding box center [452, 169] width 46 height 11
type input "200"
click at [124, 206] on link "Add Another Item" at bounding box center [104, 206] width 46 height 11
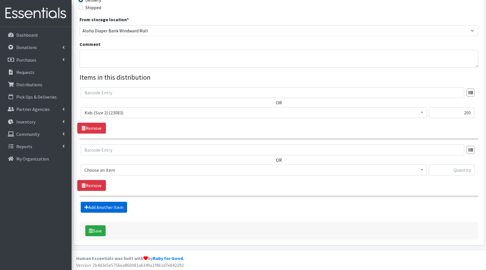
scroll to position [149, 0]
click at [148, 168] on span "Kids (Newborn) (4600)" at bounding box center [253, 169] width 338 height 8
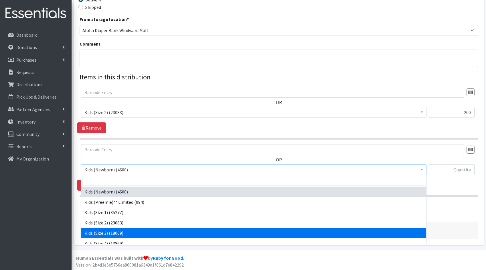
select select "1825"
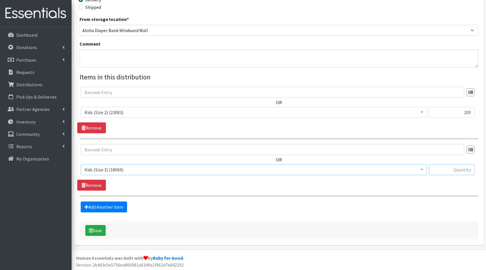
click at [457, 168] on input "text" at bounding box center [452, 169] width 46 height 11
type input "100"
click at [107, 206] on link "Add Another Item" at bounding box center [104, 206] width 46 height 11
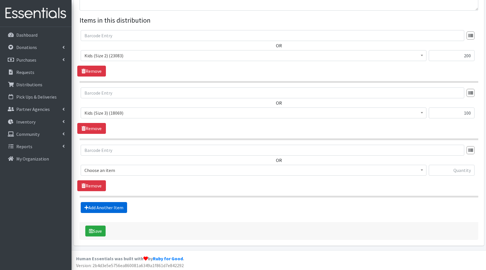
scroll to position [206, 0]
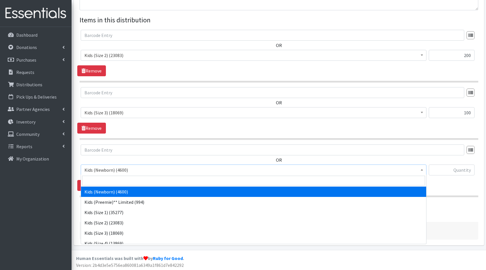
click at [138, 167] on span "Kids (Newborn) (4600)" at bounding box center [253, 170] width 338 height 8
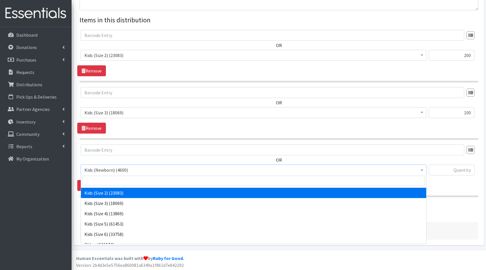
scroll to position [48, 0]
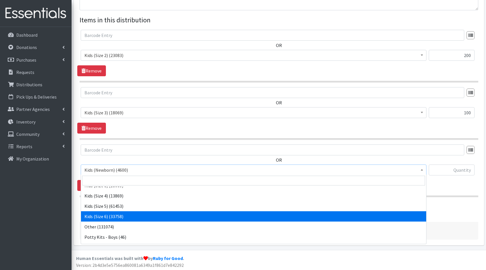
select select "1834"
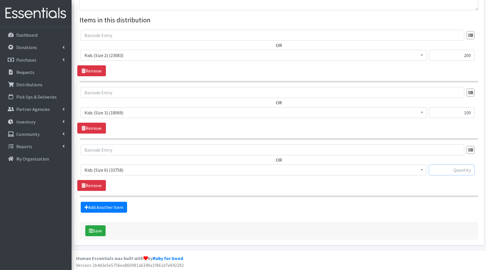
click at [446, 171] on input "text" at bounding box center [452, 169] width 46 height 11
type input "100"
click at [417, 206] on div "Add Another Item" at bounding box center [278, 207] width 403 height 11
click at [117, 209] on link "Add Another Item" at bounding box center [104, 207] width 46 height 11
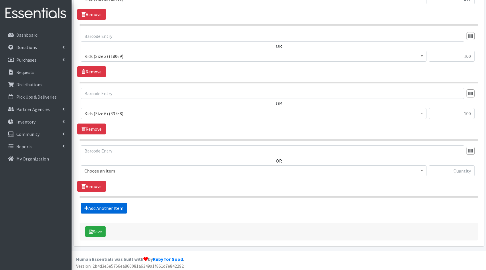
scroll to position [263, 0]
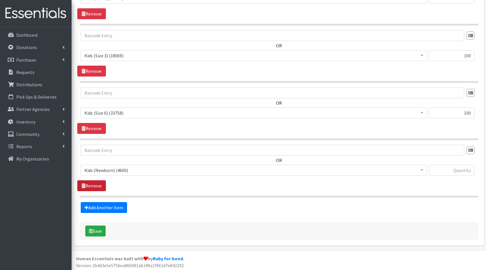
click at [84, 183] on icon at bounding box center [84, 185] width 4 height 5
click at [98, 181] on link "Remove" at bounding box center [91, 185] width 29 height 11
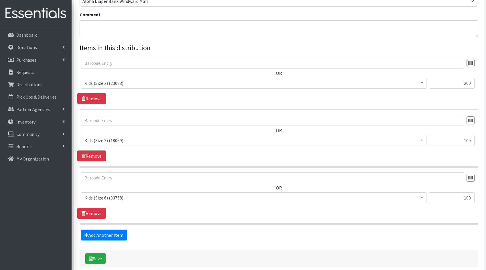
scroll to position [182, 0]
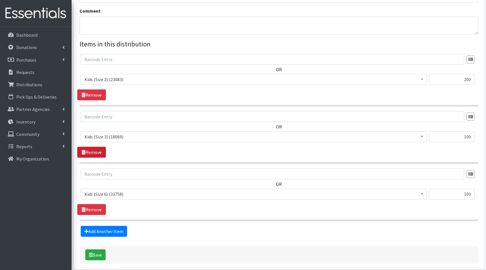
click at [96, 153] on link "Remove" at bounding box center [91, 152] width 29 height 11
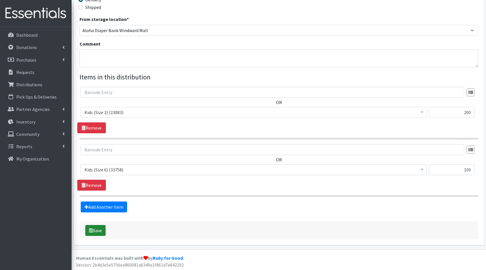
drag, startPoint x: 91, startPoint y: 229, endPoint x: 97, endPoint y: 227, distance: 6.8
click at [91, 229] on icon "submit" at bounding box center [91, 230] width 4 height 5
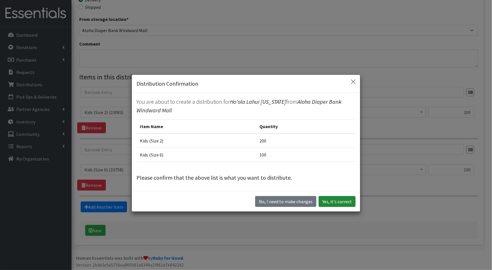
click at [350, 204] on button "Yes, it's correct" at bounding box center [337, 201] width 37 height 11
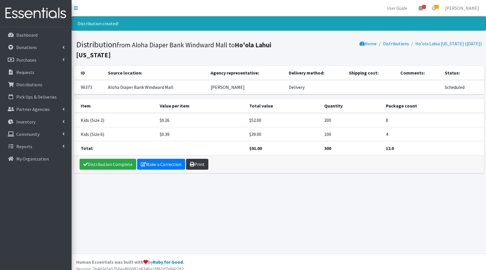
click at [201, 161] on link "Print" at bounding box center [197, 164] width 22 height 11
click at [100, 160] on link "Distribution Complete" at bounding box center [108, 164] width 57 height 11
